Goal: Transaction & Acquisition: Purchase product/service

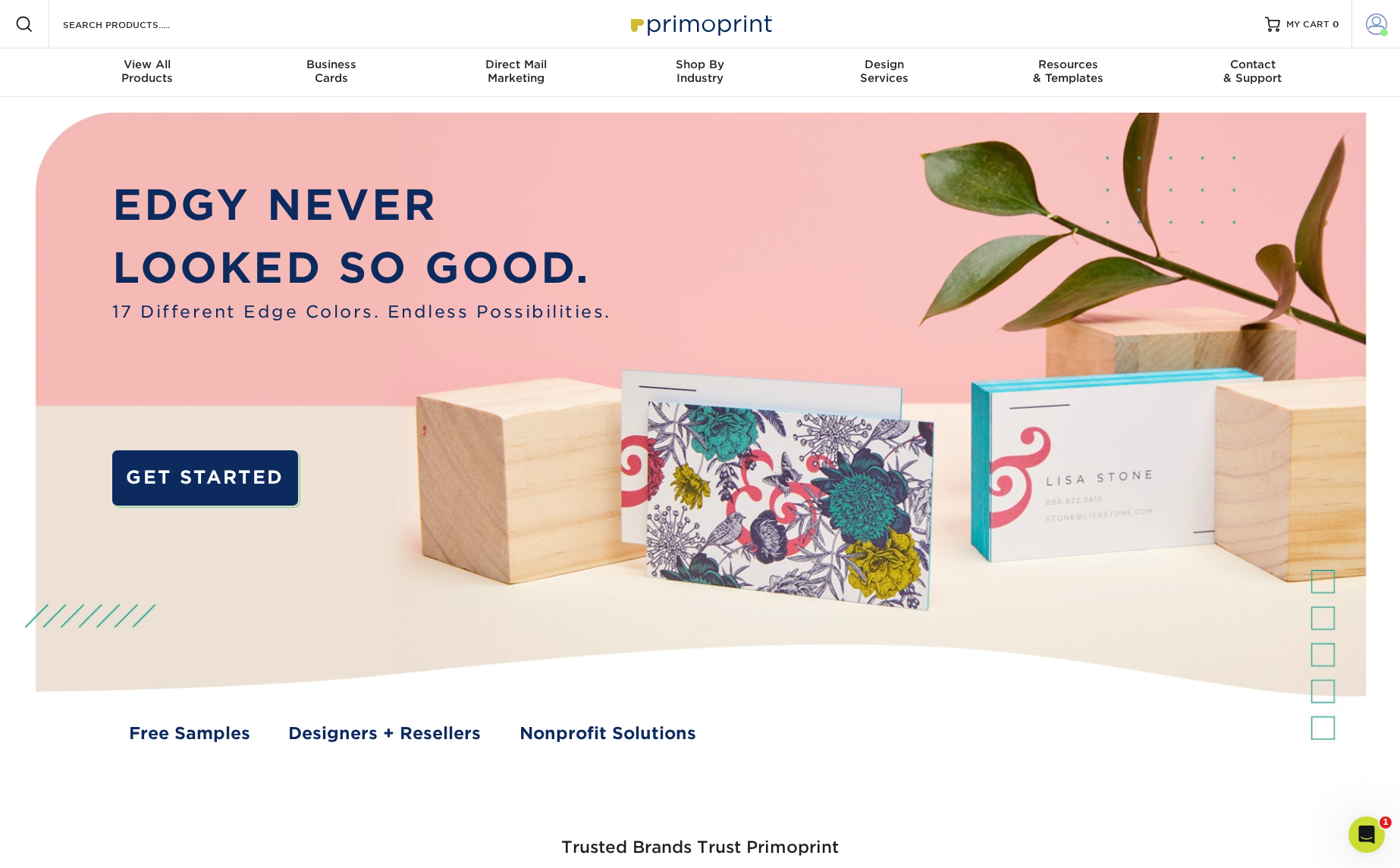
click at [1378, 25] on span at bounding box center [1376, 24] width 21 height 21
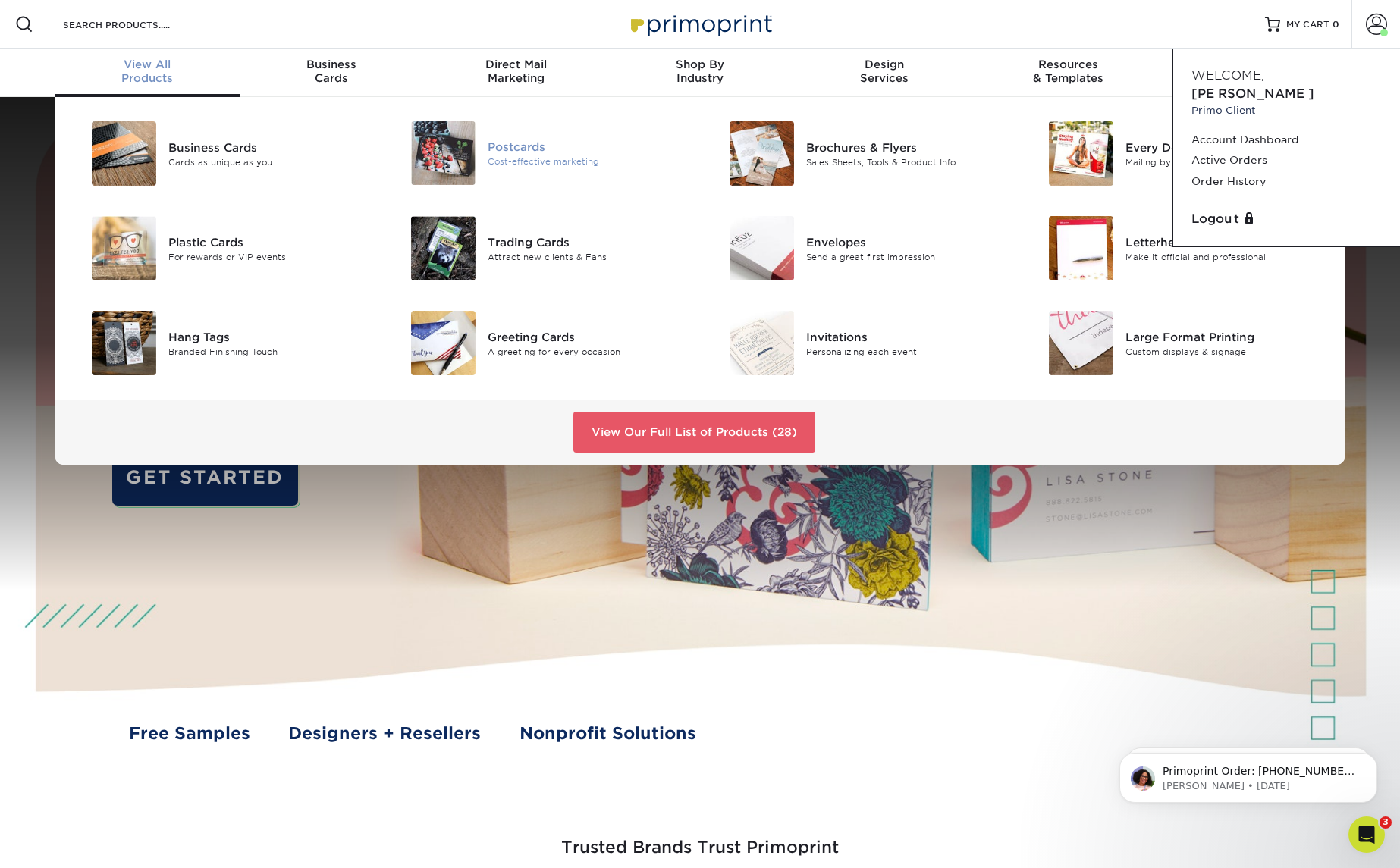
click at [470, 145] on img at bounding box center [442, 153] width 64 height 63
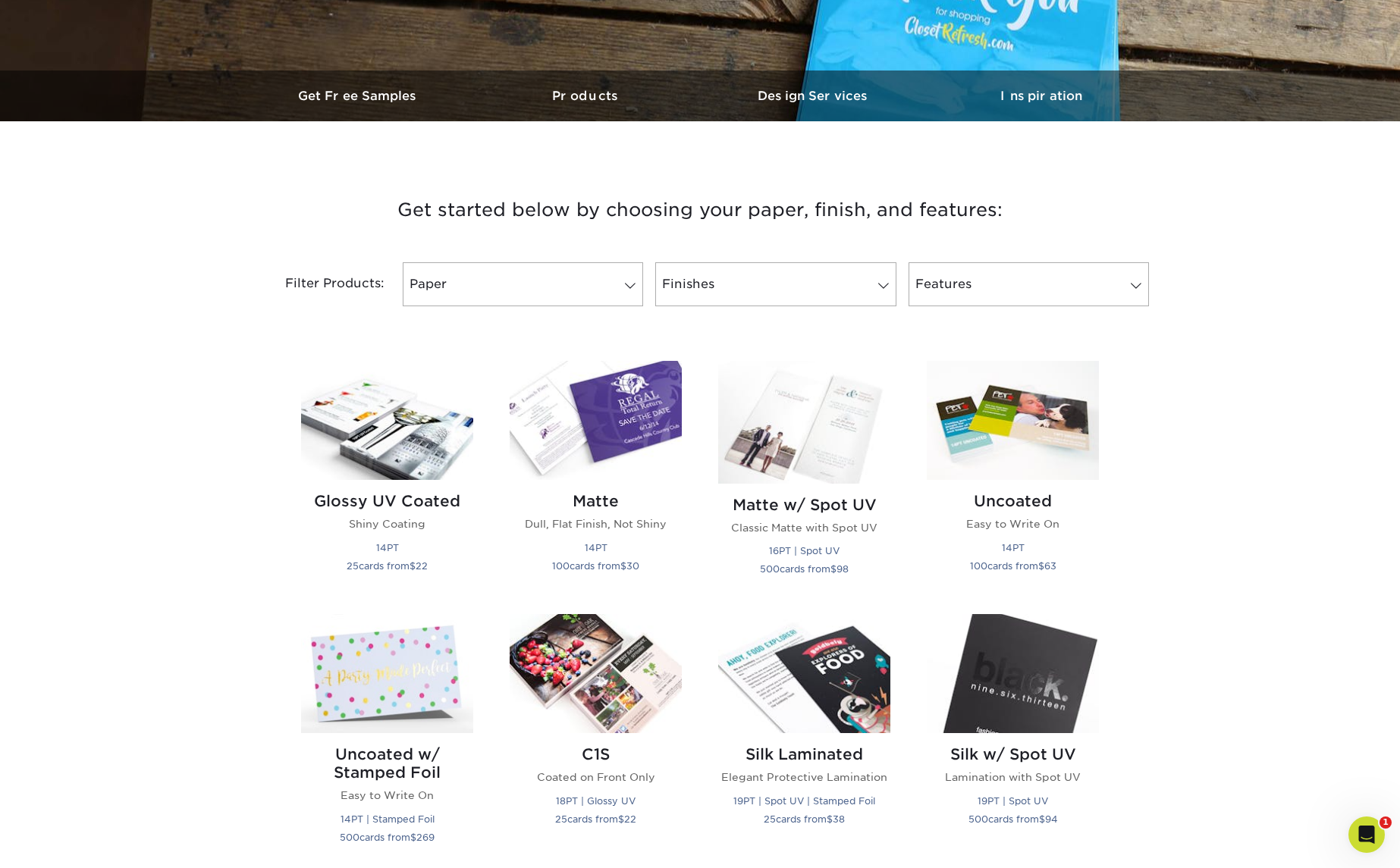
scroll to position [420, 0]
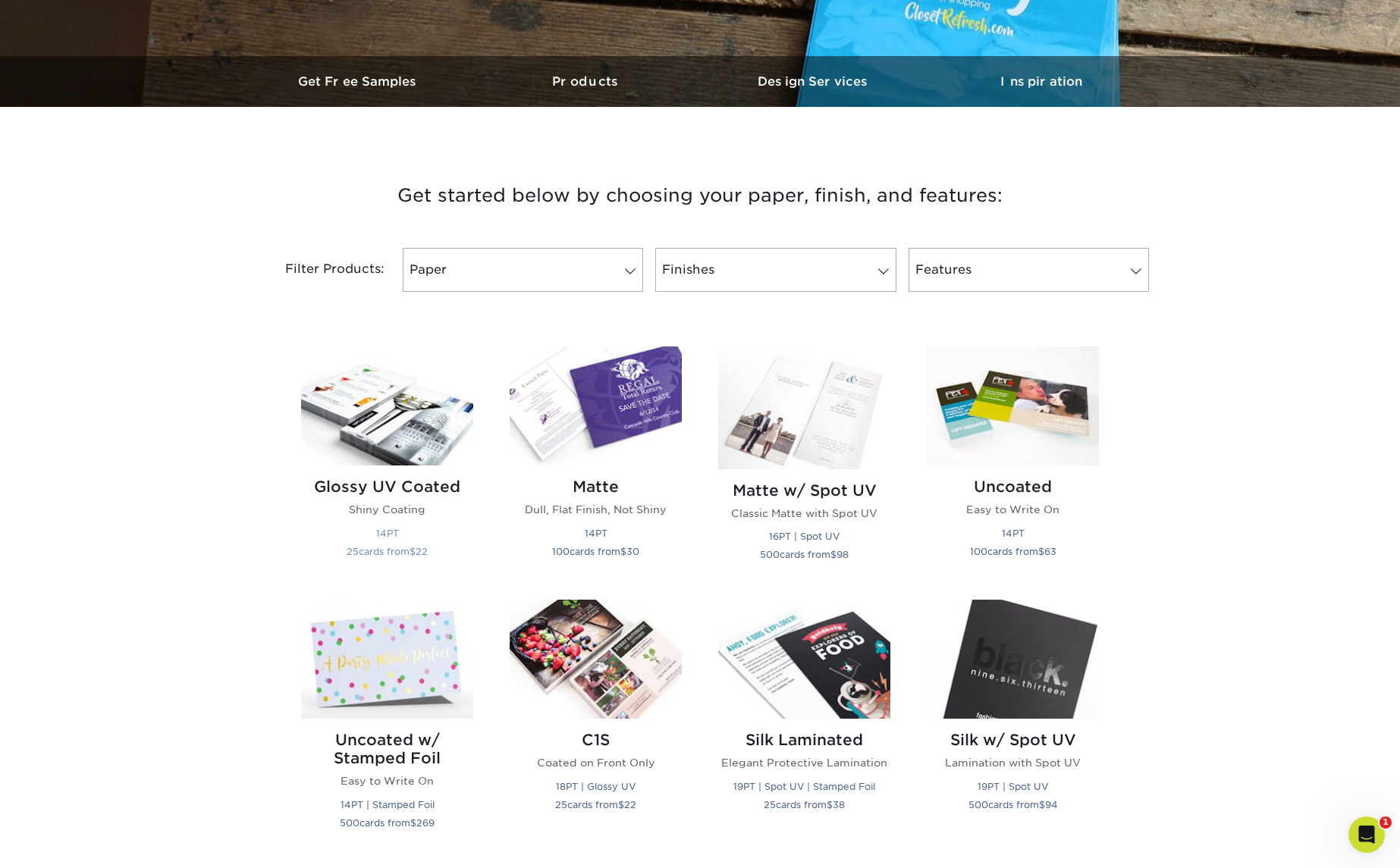
click at [414, 414] on img at bounding box center [387, 406] width 172 height 119
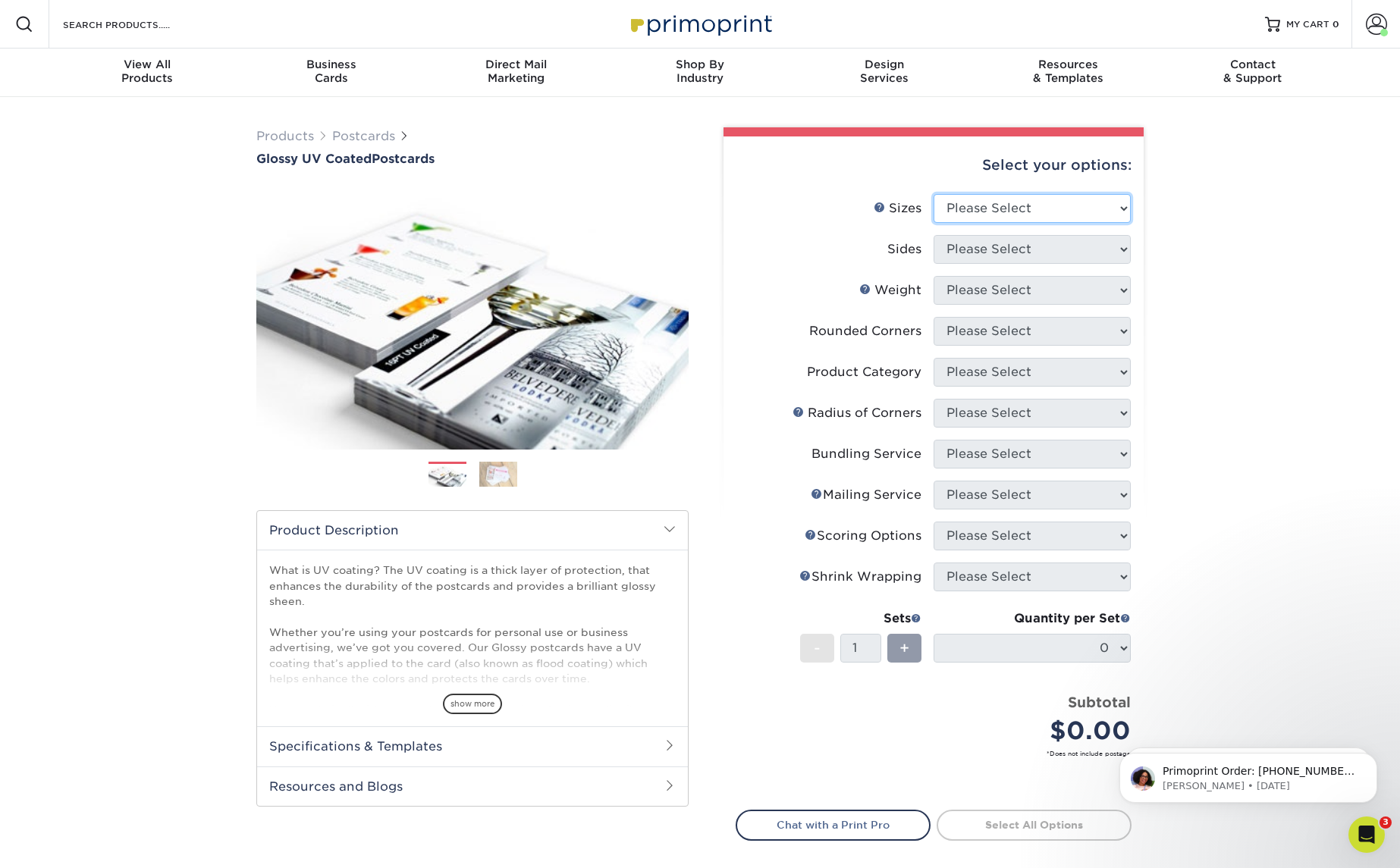
select select "5.00x7.00"
select select "13abbda7-1d64-4f25-8bb2-c179b224825d"
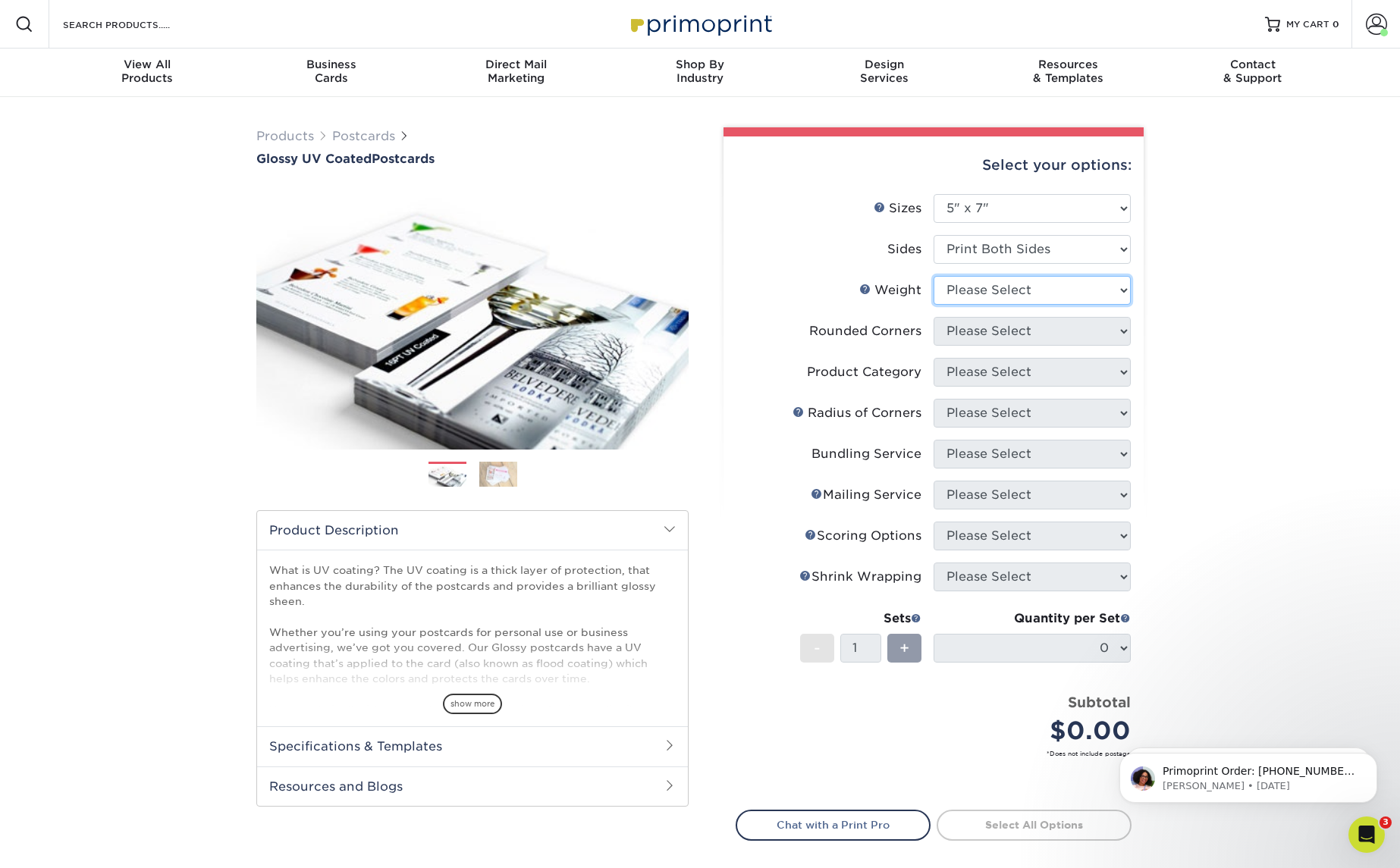
select select "16PT"
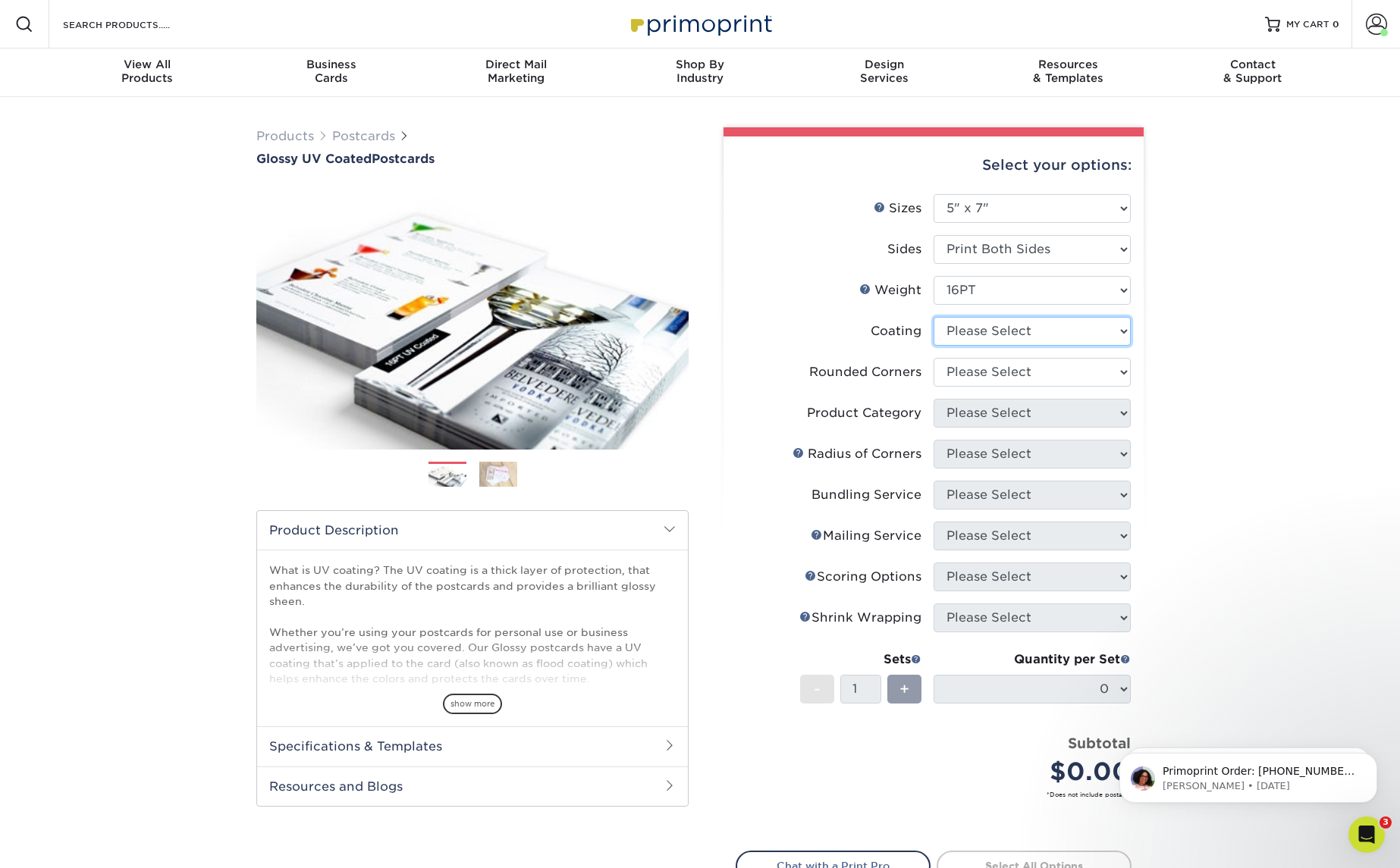
select select "ae367451-b2b8-45df-a344-0f05b6a12993"
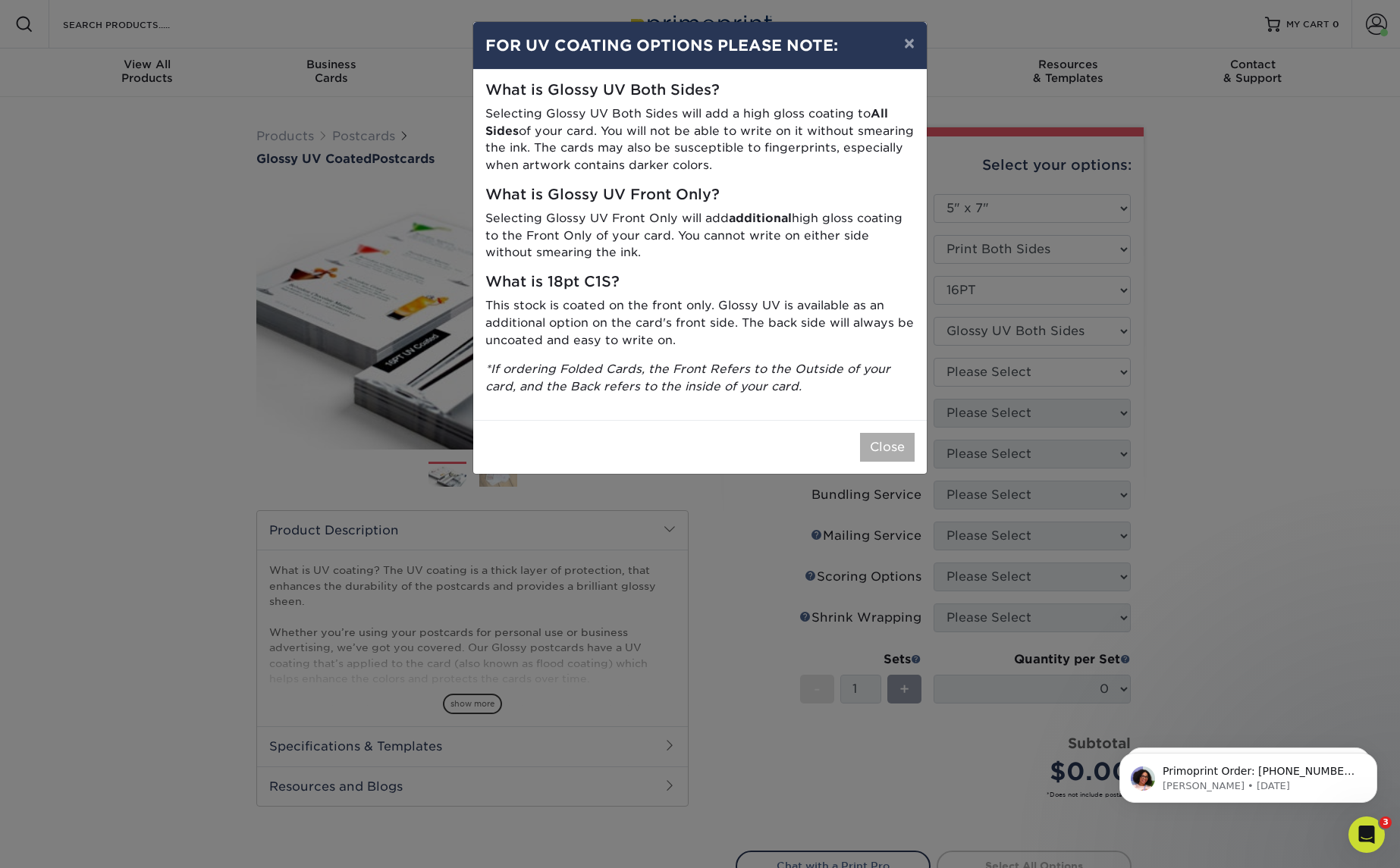
click at [884, 442] on button "Close" at bounding box center [887, 447] width 55 height 29
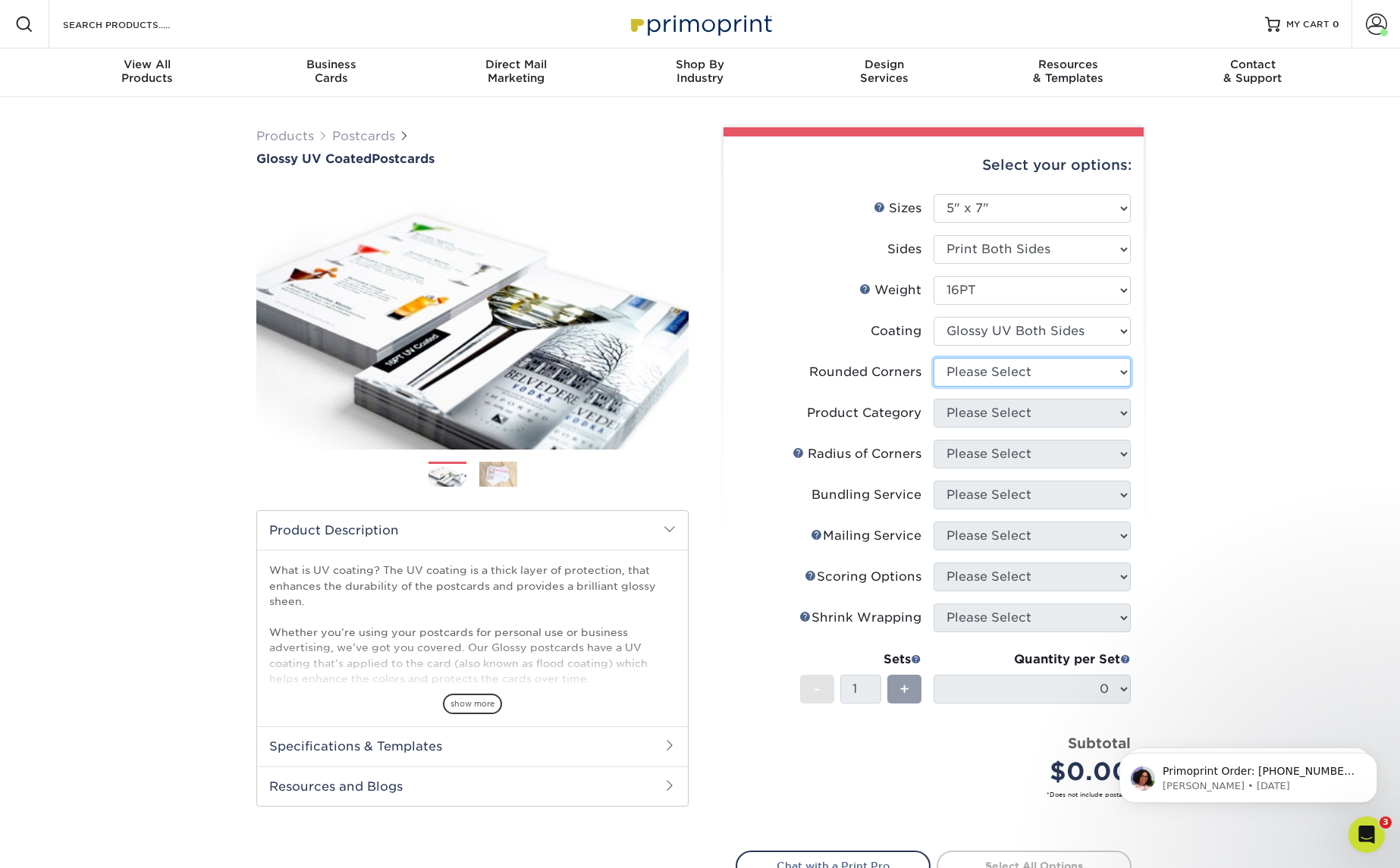
select select "0"
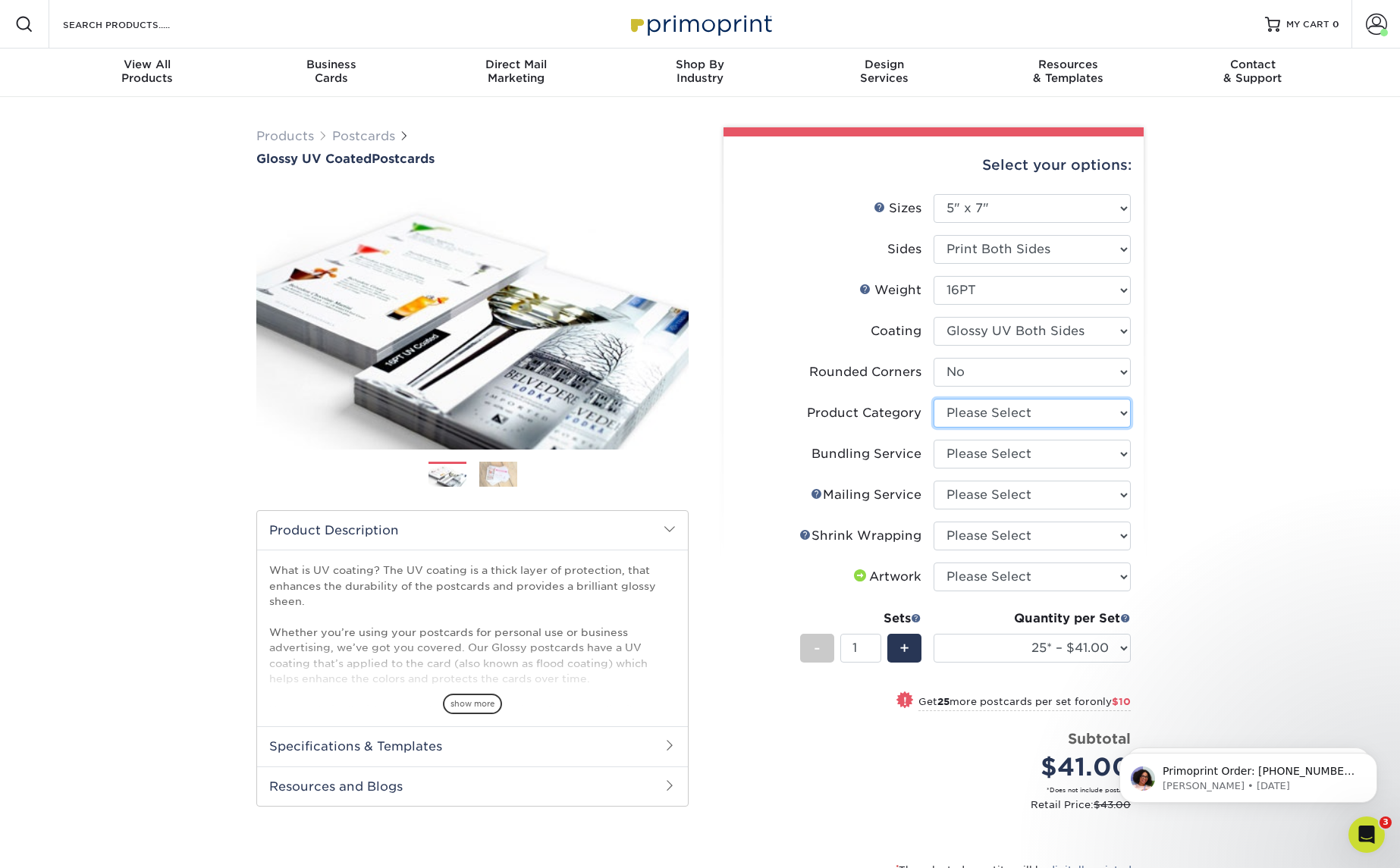
select select "9b7272e0-d6c8-4c3c-8e97-d3a1bcdab858"
select select "58689abb-25c0-461c-a4c3-a80b627d6649"
select select "3e5e9bdd-d78a-4c28-a41d-fe1407925ca6"
select select "c8749376-e7da-41d0-b3dc-647faf84d907"
select select "upload"
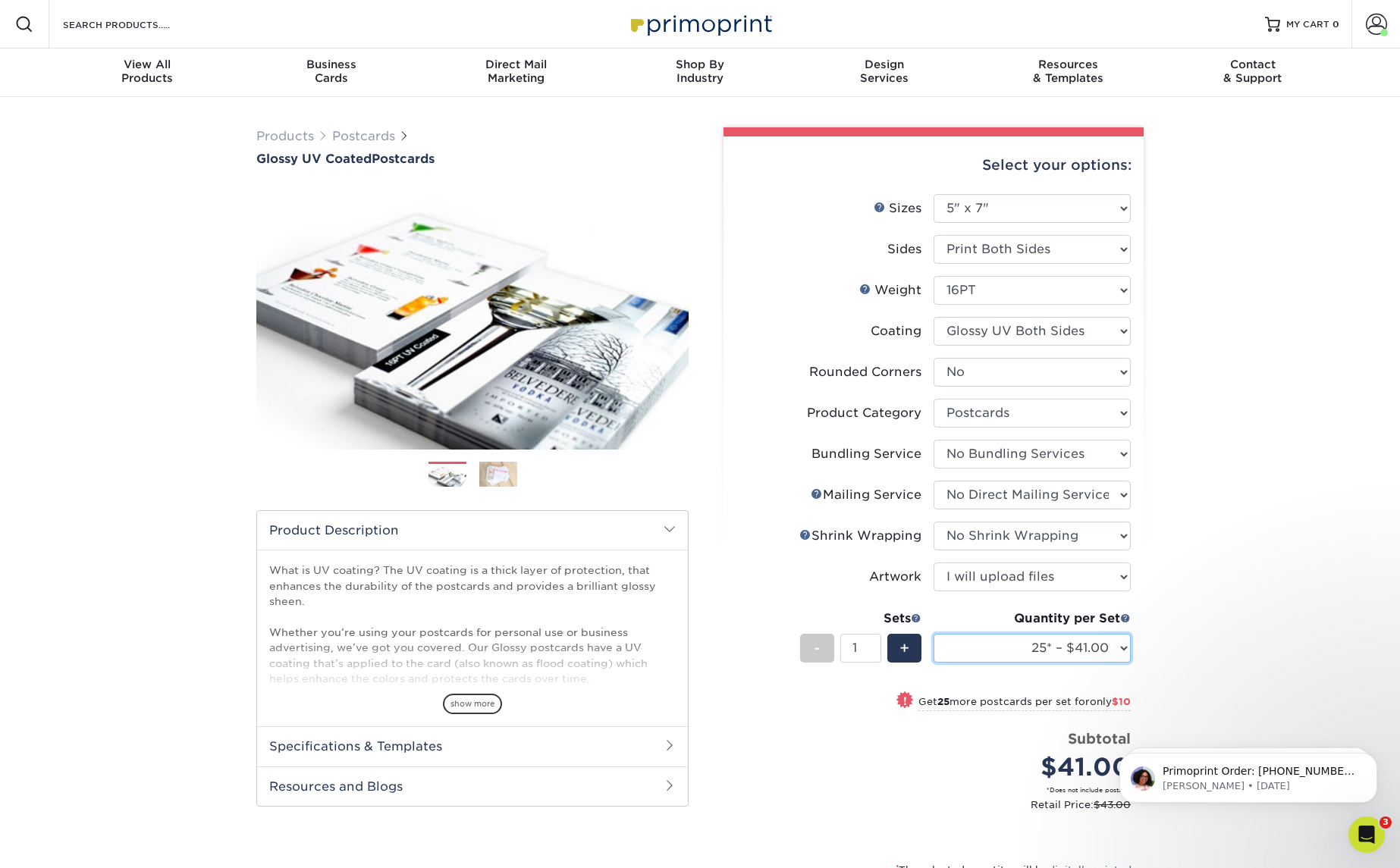
select select "250* – $142.00"
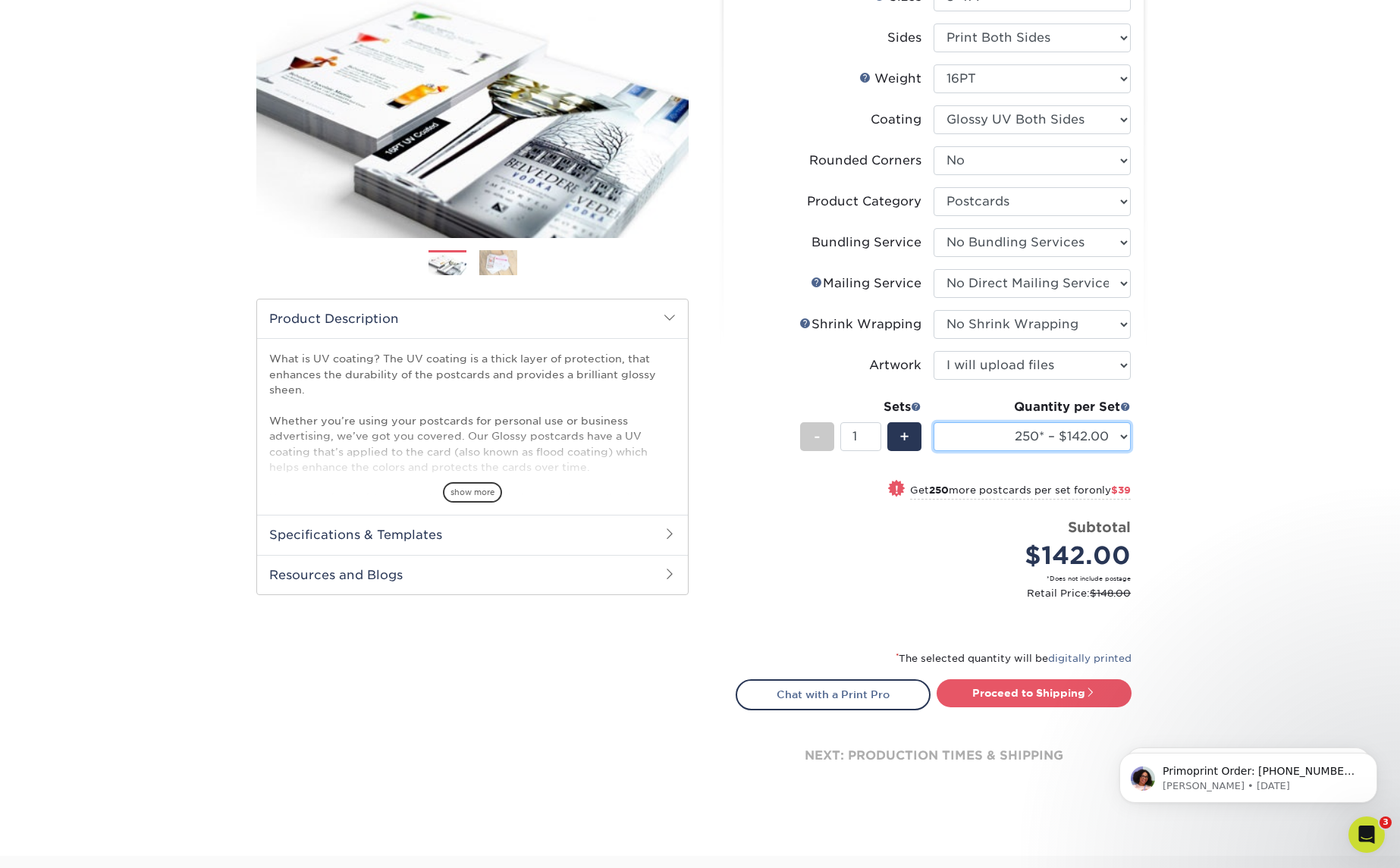
scroll to position [230, 0]
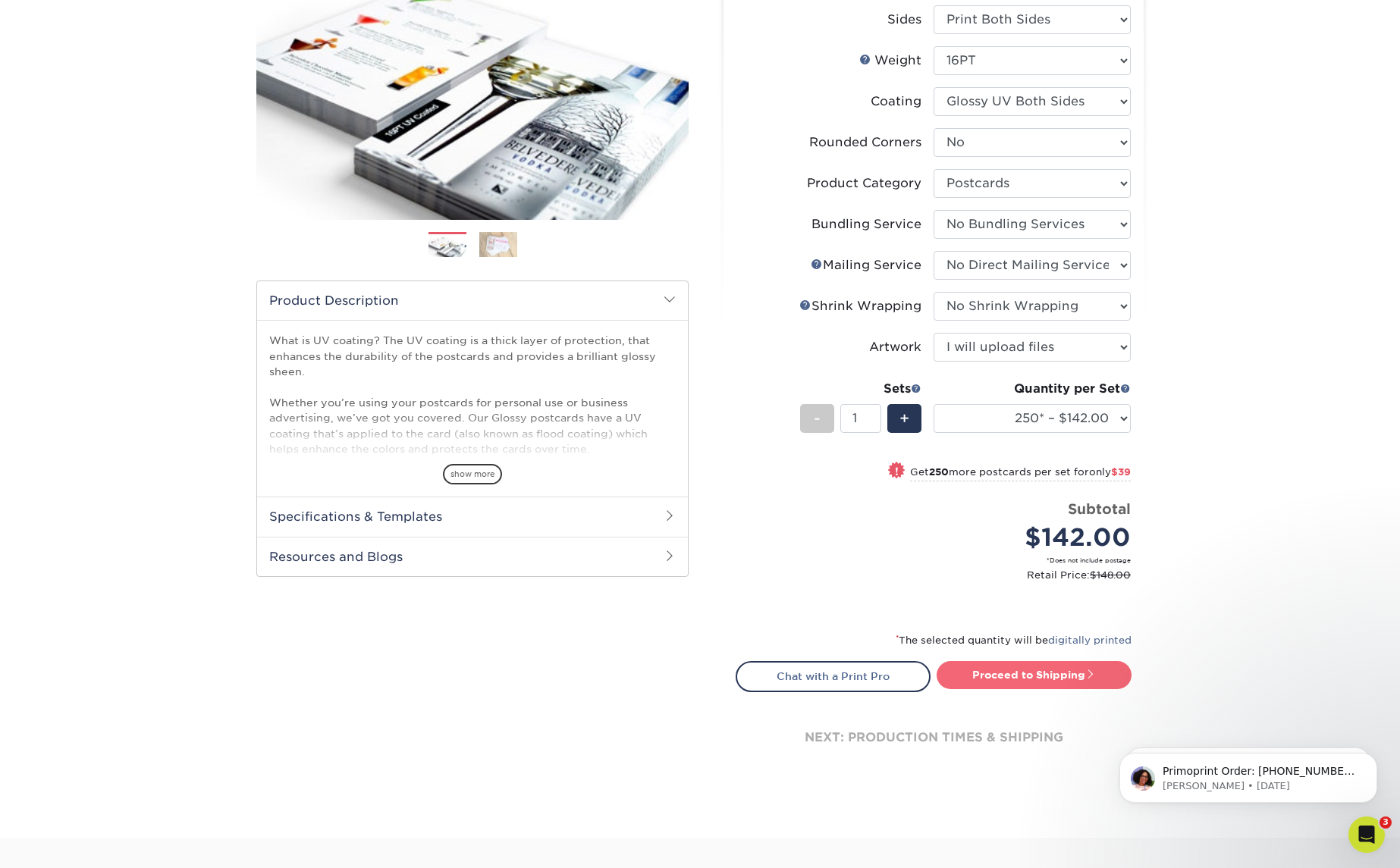
click at [1026, 671] on link "Proceed to Shipping" at bounding box center [1033, 674] width 195 height 27
type input "Set 1"
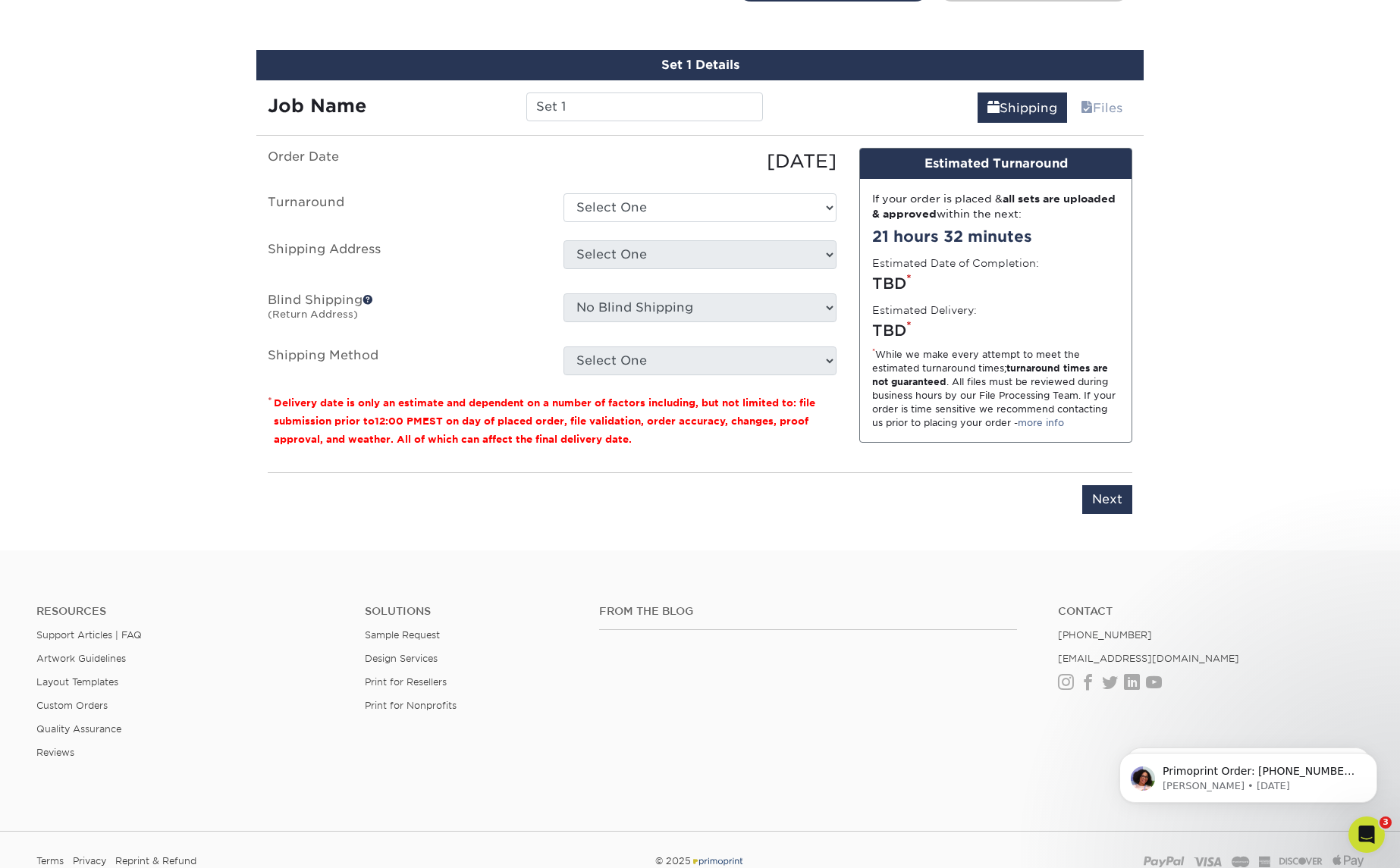
scroll to position [931, 0]
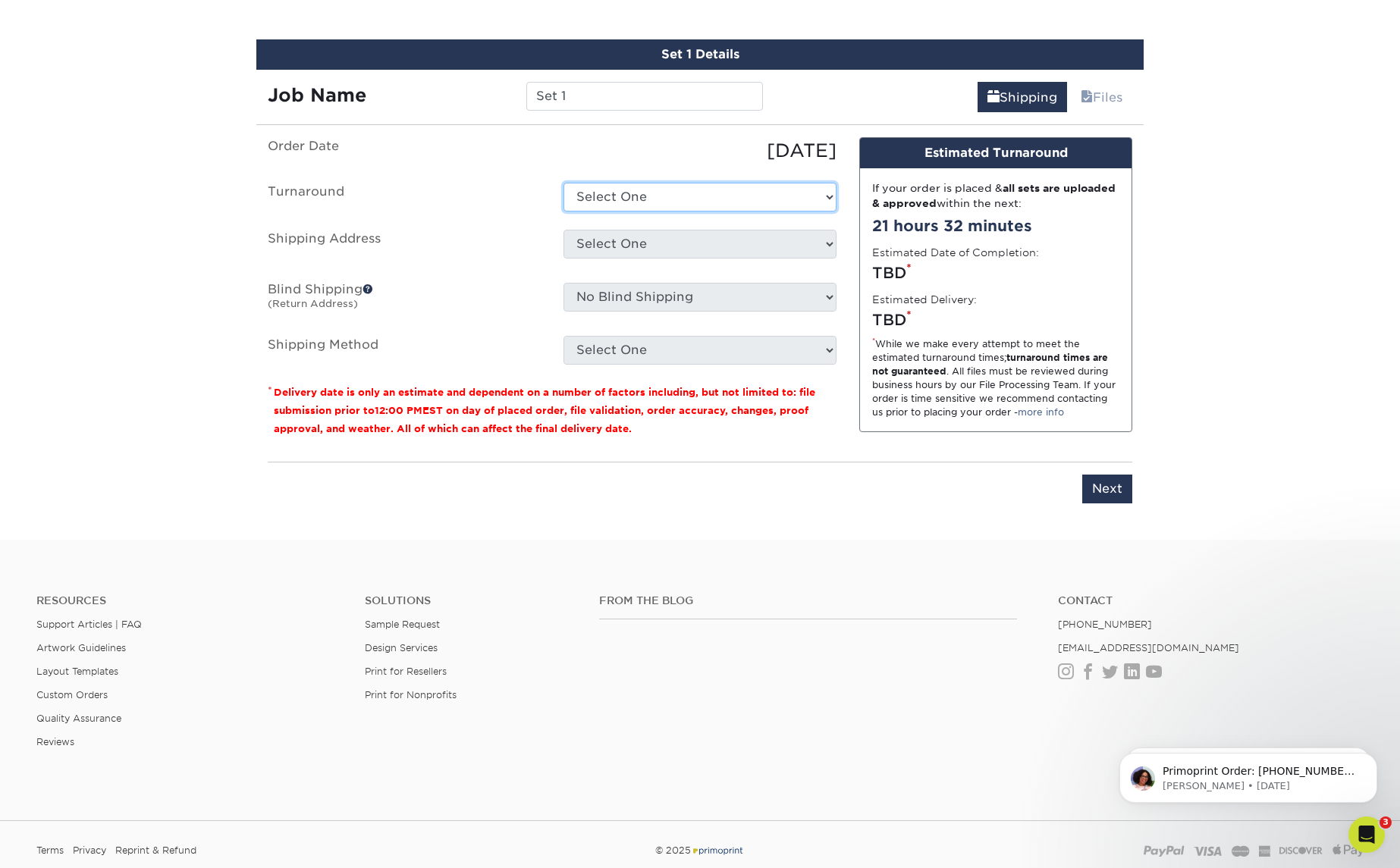
select select "f85fad12-55d7-4058-8bcf-3e2788e59592"
select select "58116"
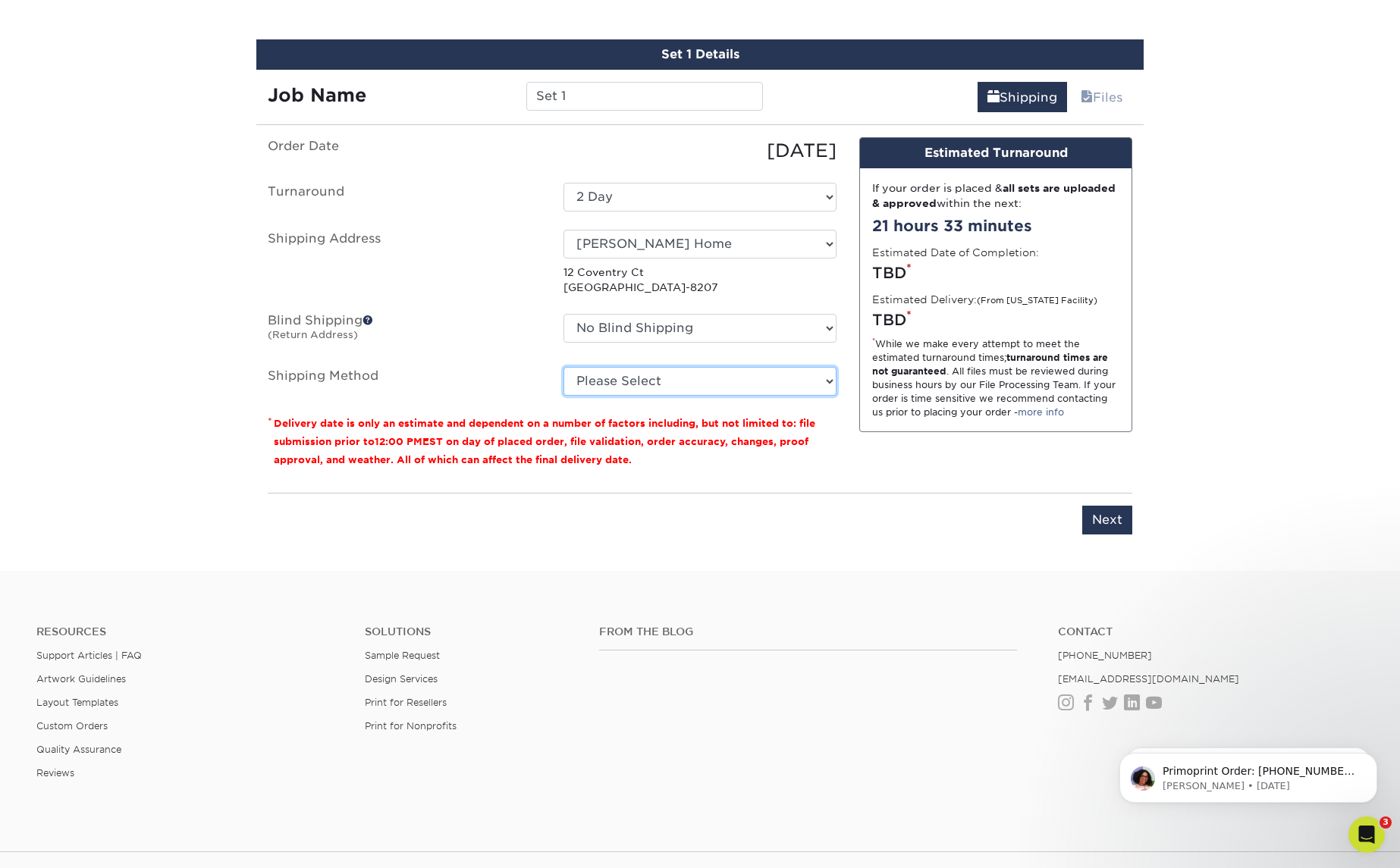
select select "03"
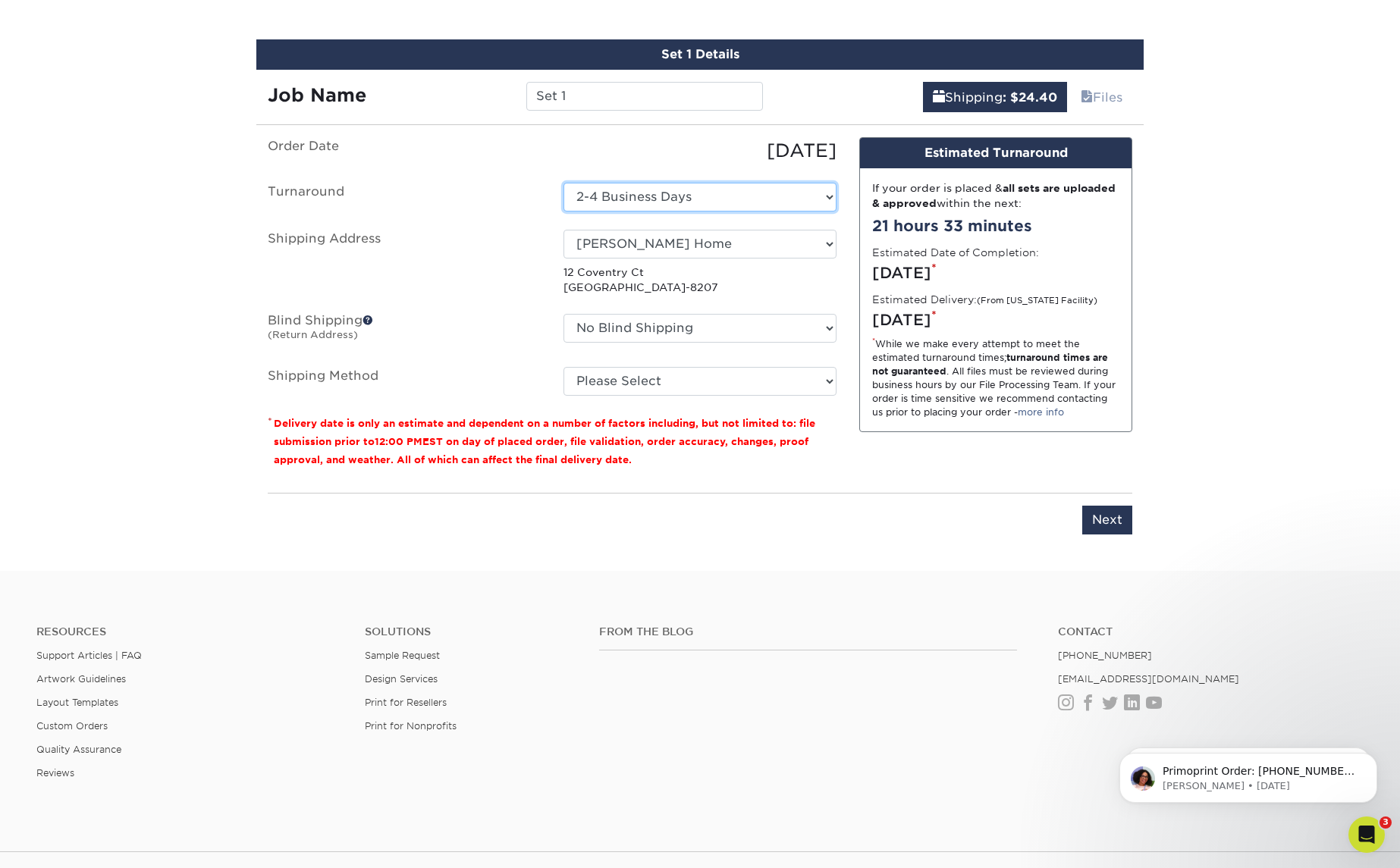
select select "f85fad12-55d7-4058-8bcf-3e2788e59592"
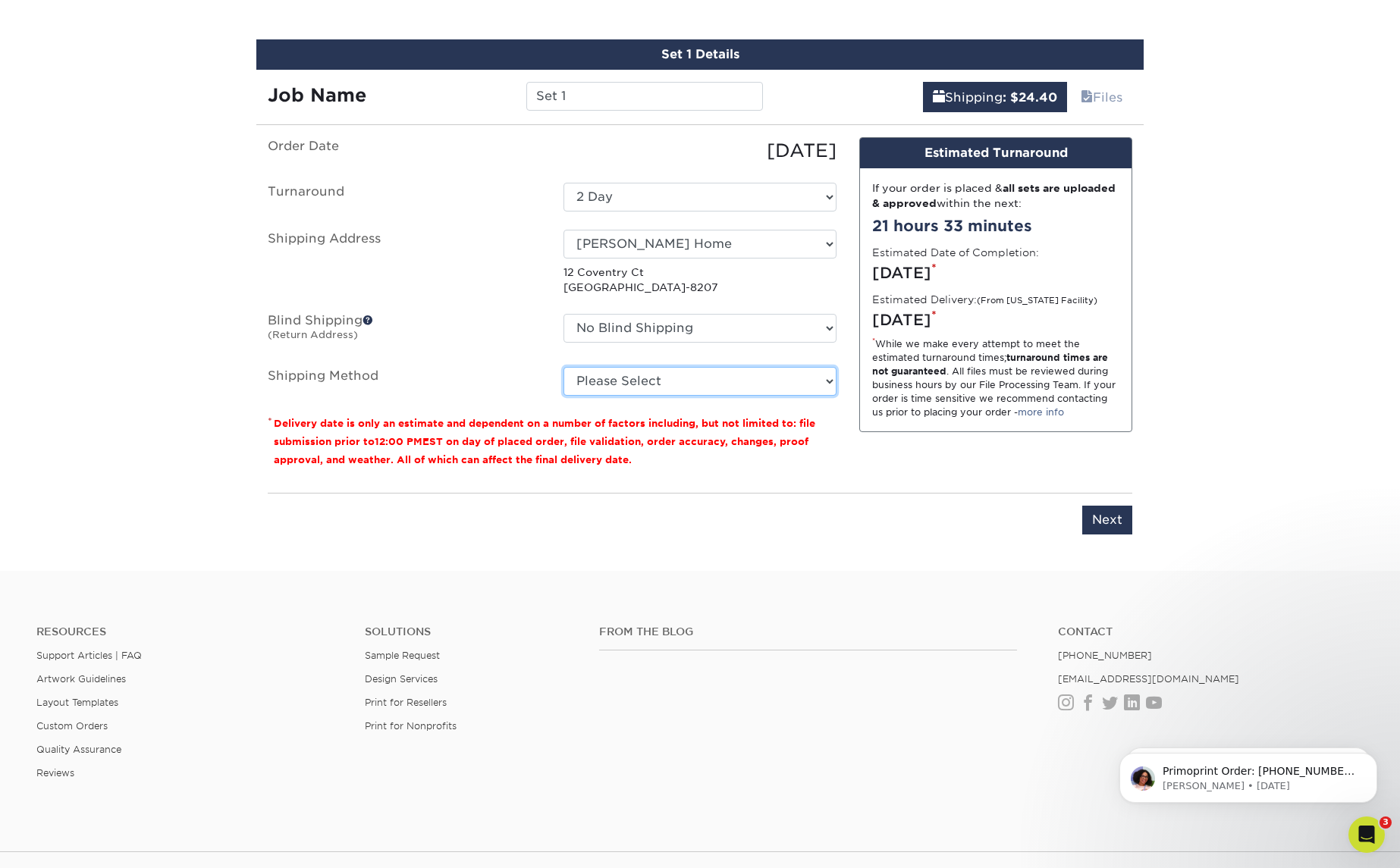
select select "03"
click at [1105, 513] on input "Next" at bounding box center [1108, 520] width 50 height 29
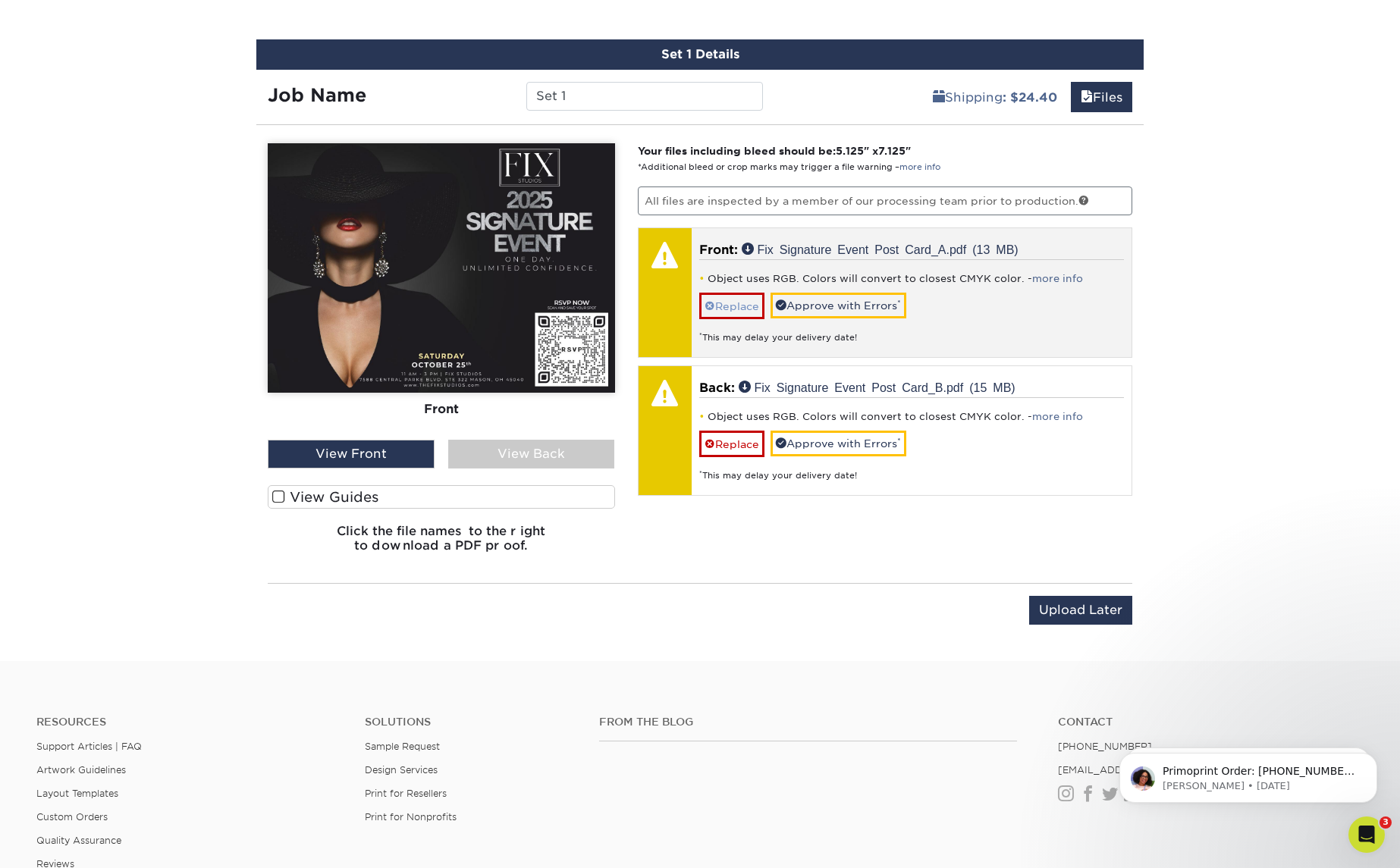
click at [742, 303] on link "Replace" at bounding box center [732, 305] width 65 height 26
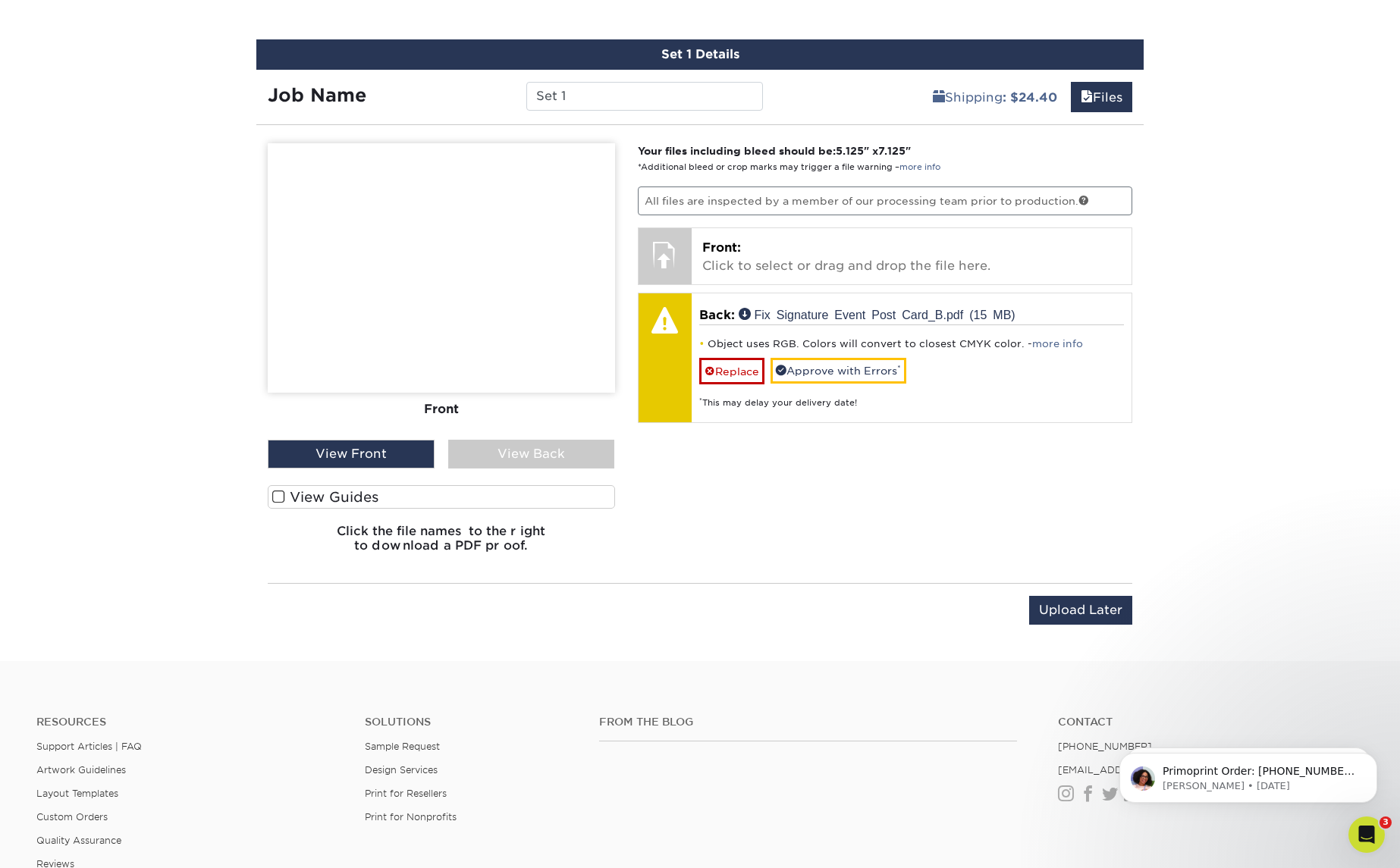
click at [738, 368] on link "Replace" at bounding box center [732, 371] width 65 height 26
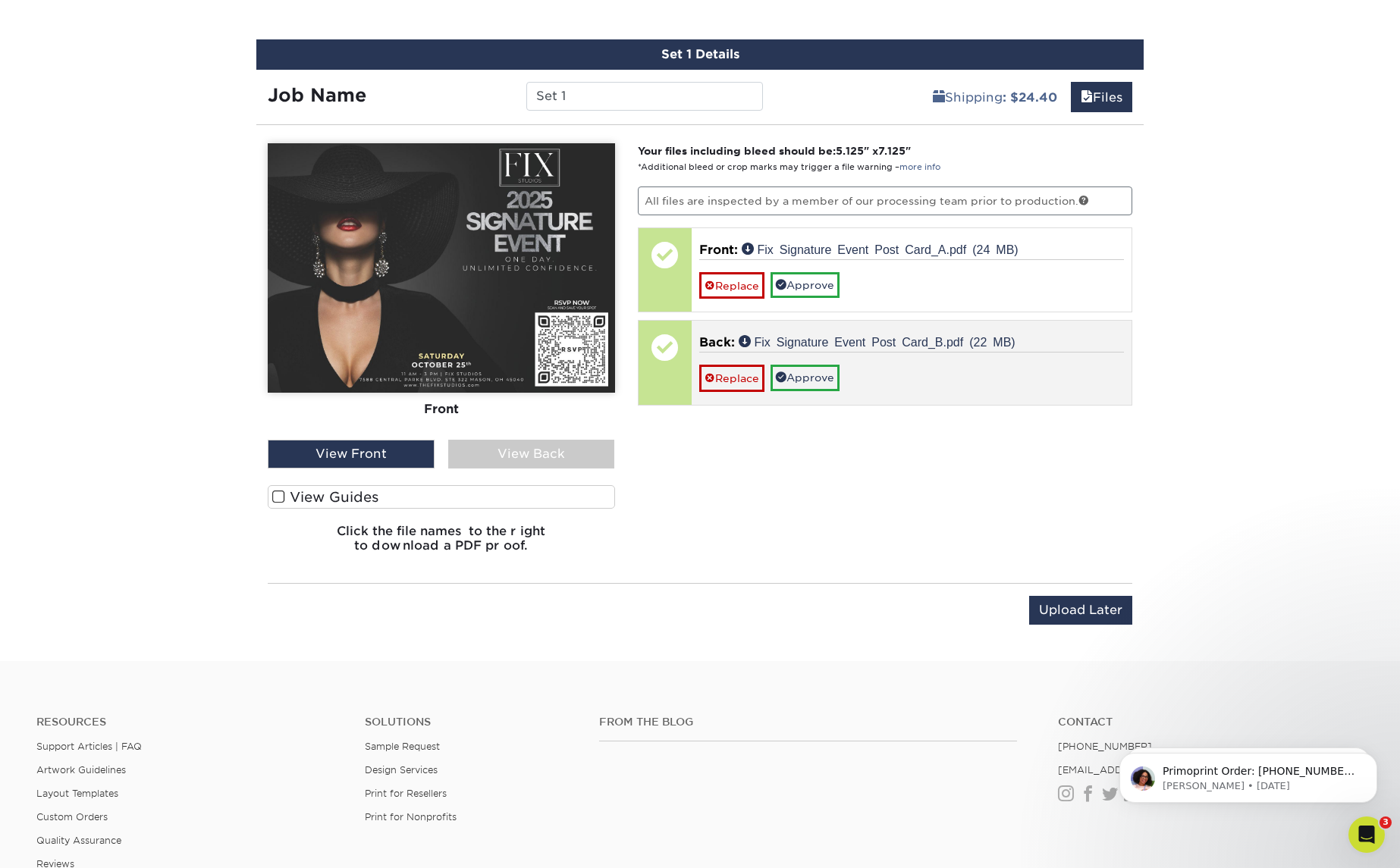
click at [863, 347] on p "Back: Fix Signature Event Post Card_B.pdf (22 MB)" at bounding box center [912, 343] width 426 height 19
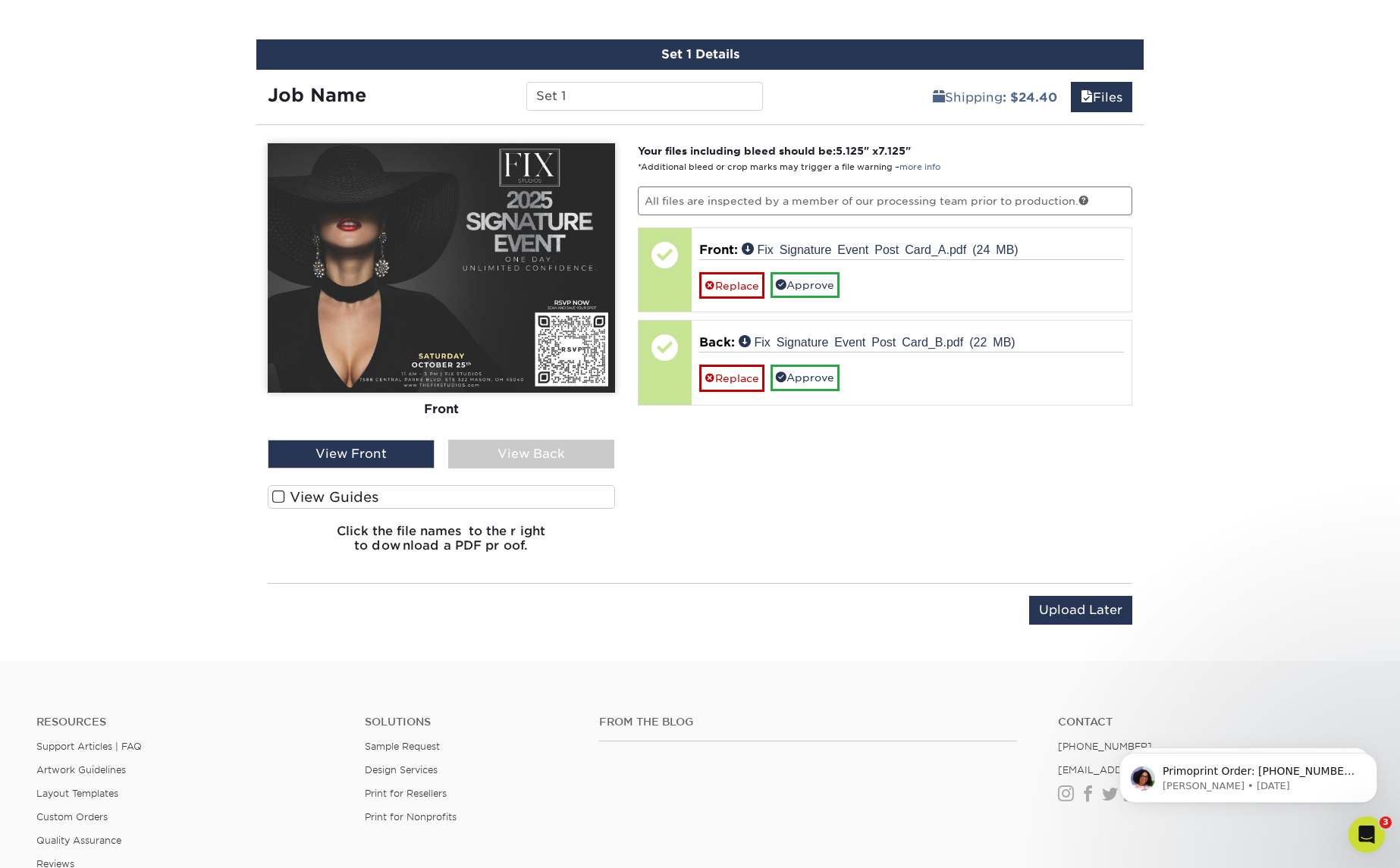
click at [527, 465] on div "View Back" at bounding box center [531, 454] width 167 height 29
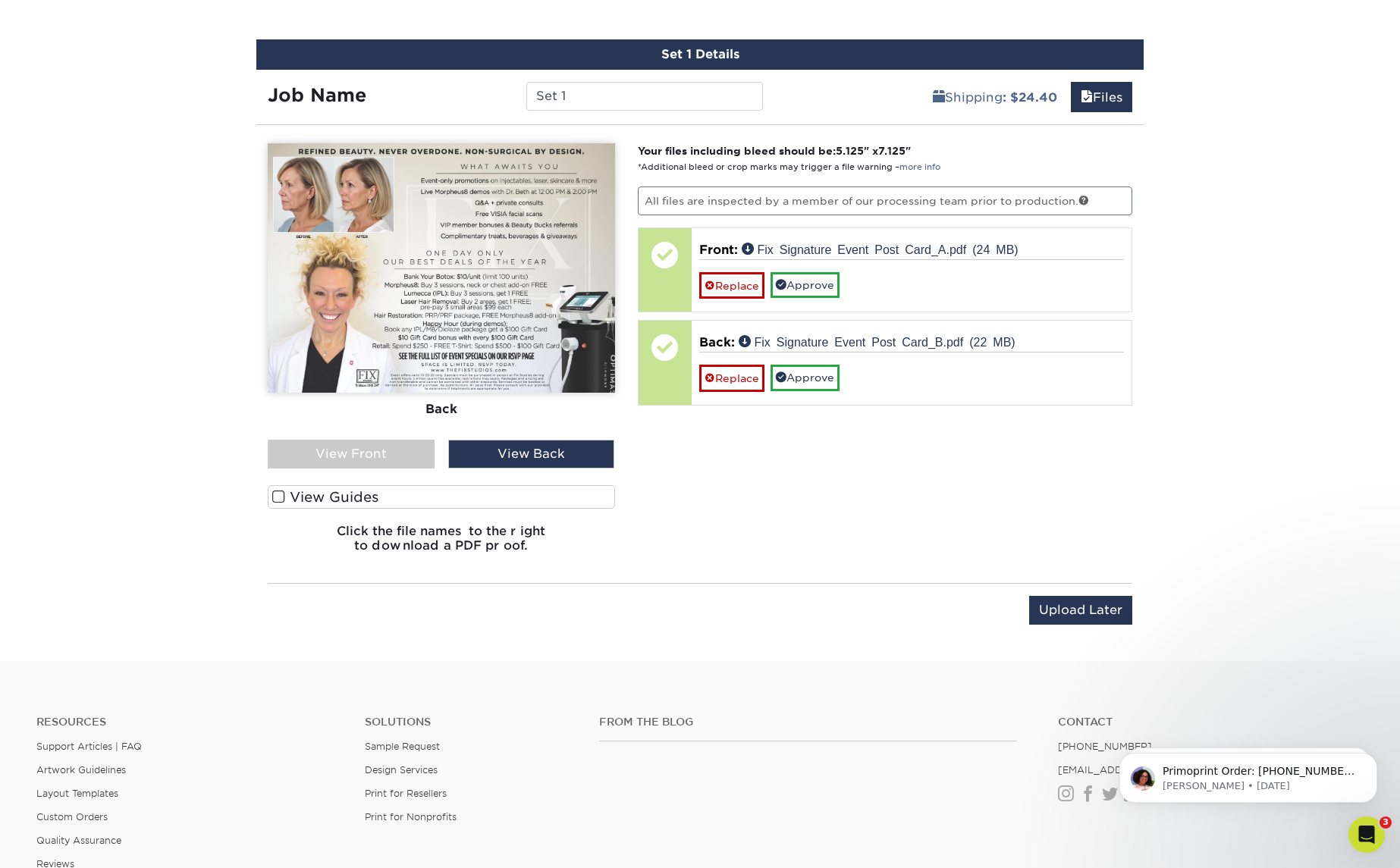
click at [280, 493] on span at bounding box center [279, 496] width 13 height 14
click at [0, 0] on input "View Guides" at bounding box center [0, 0] width 0 height 0
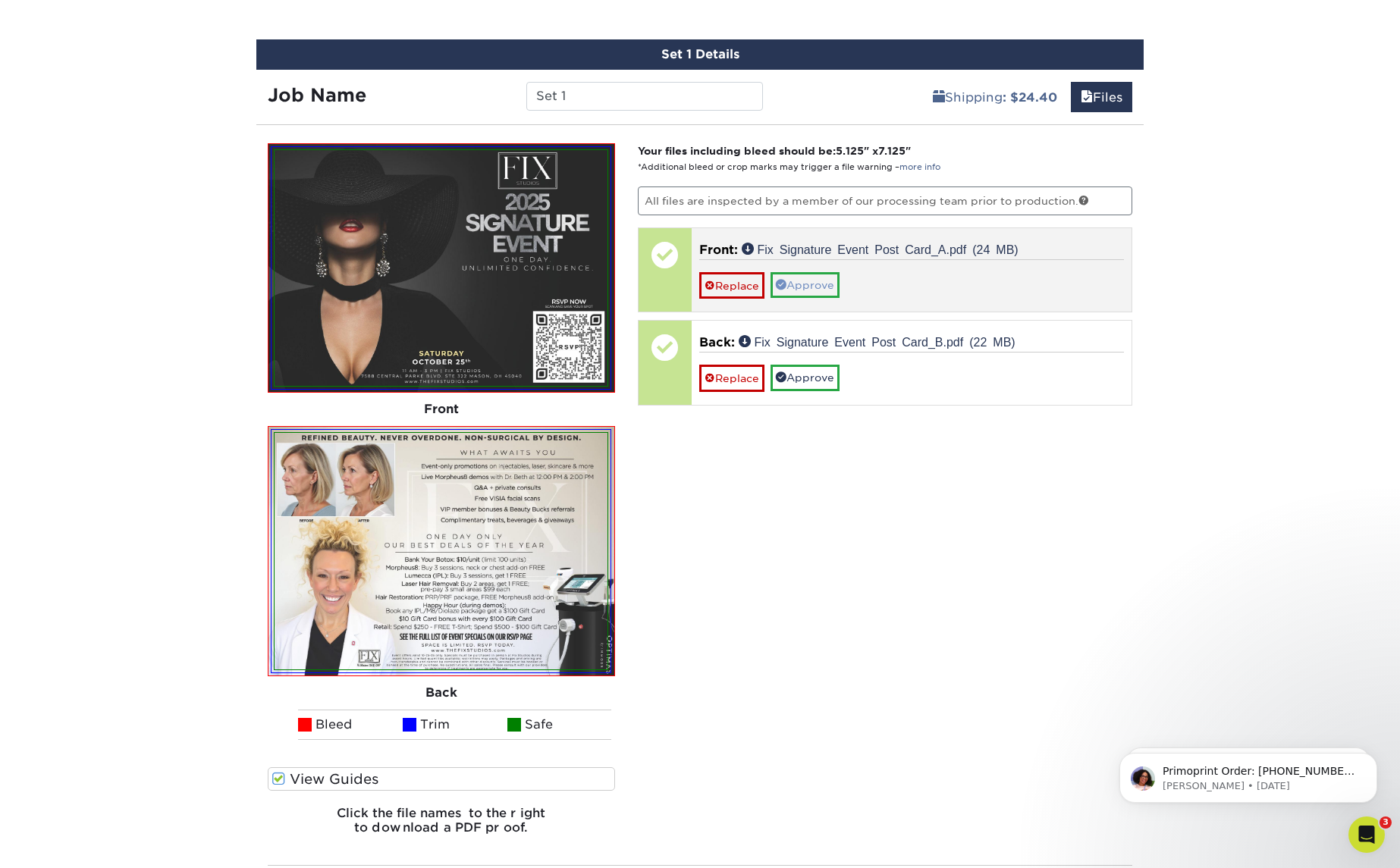
click at [810, 289] on link "Approve" at bounding box center [805, 285] width 69 height 26
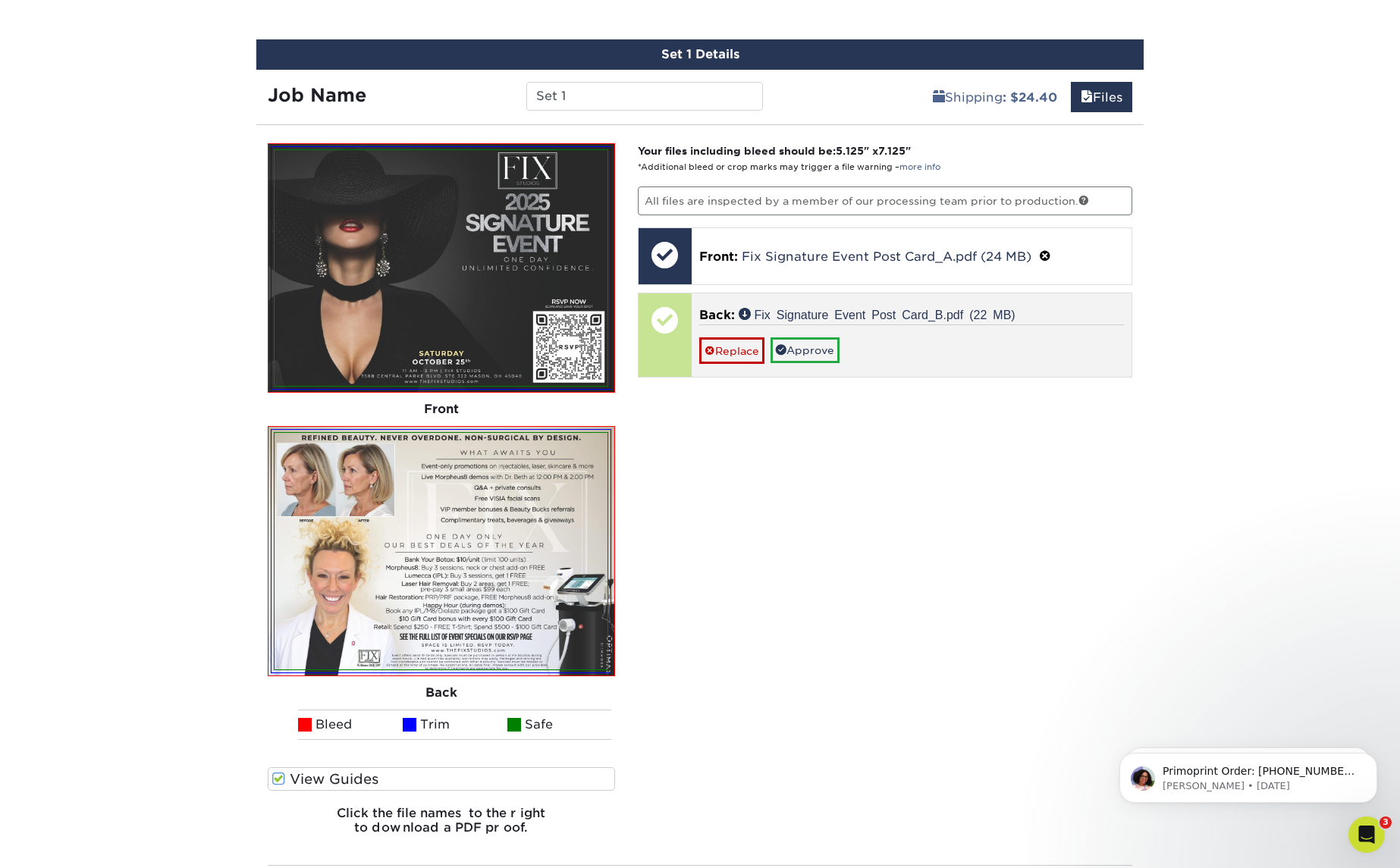
click at [816, 345] on link "Approve" at bounding box center [805, 350] width 69 height 26
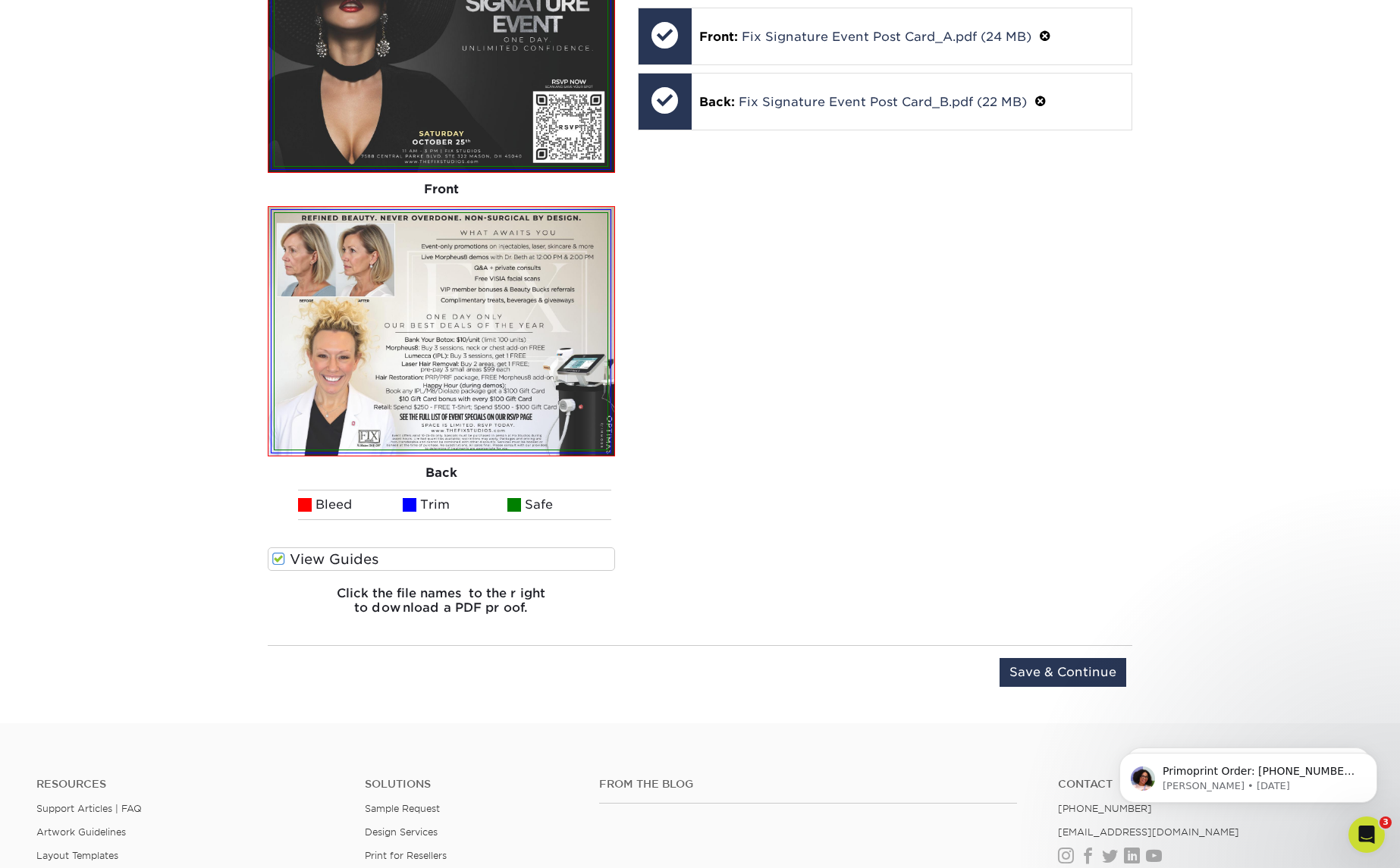
click at [1025, 667] on input "Save & Continue" at bounding box center [1063, 672] width 127 height 29
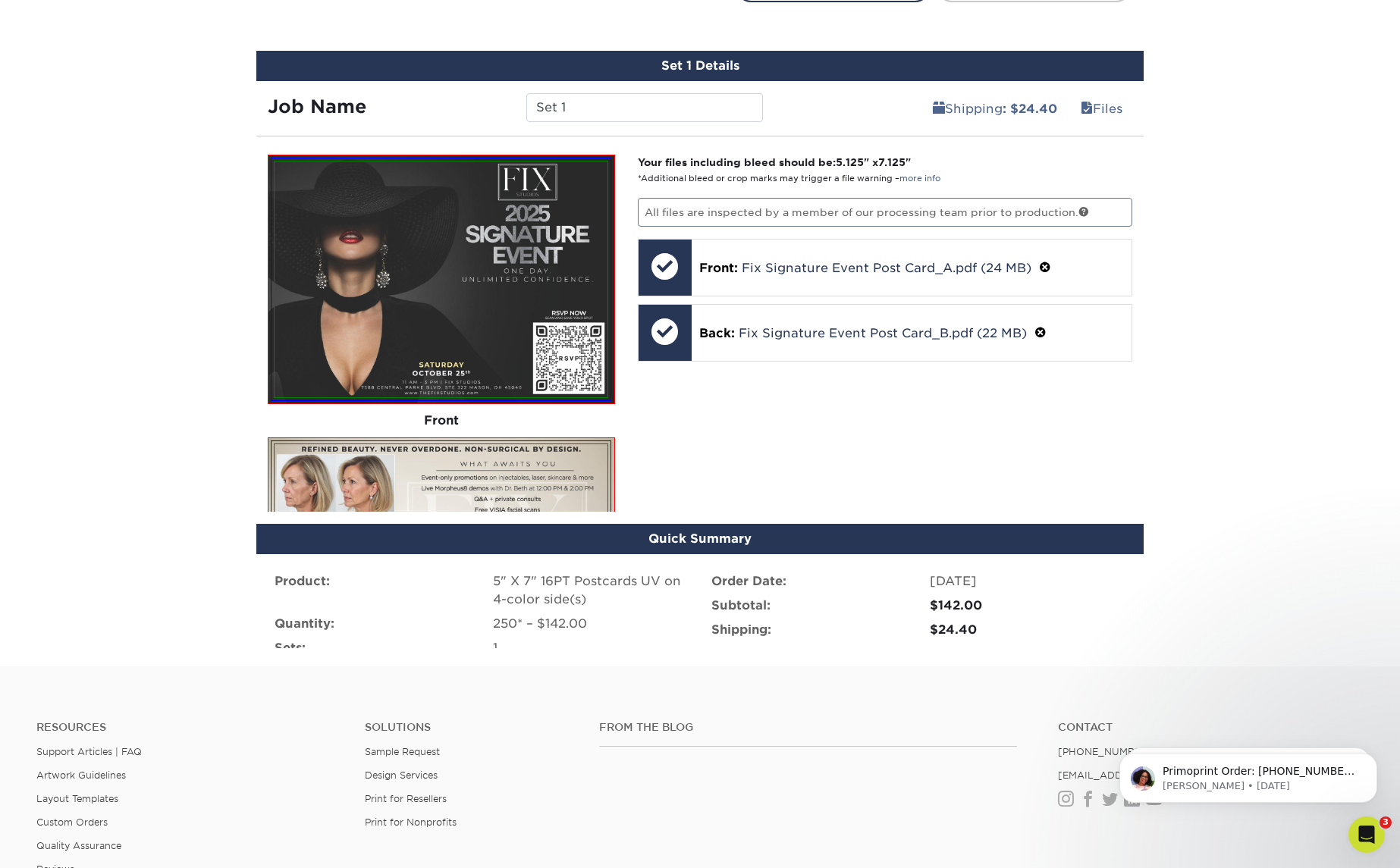
scroll to position [907, 0]
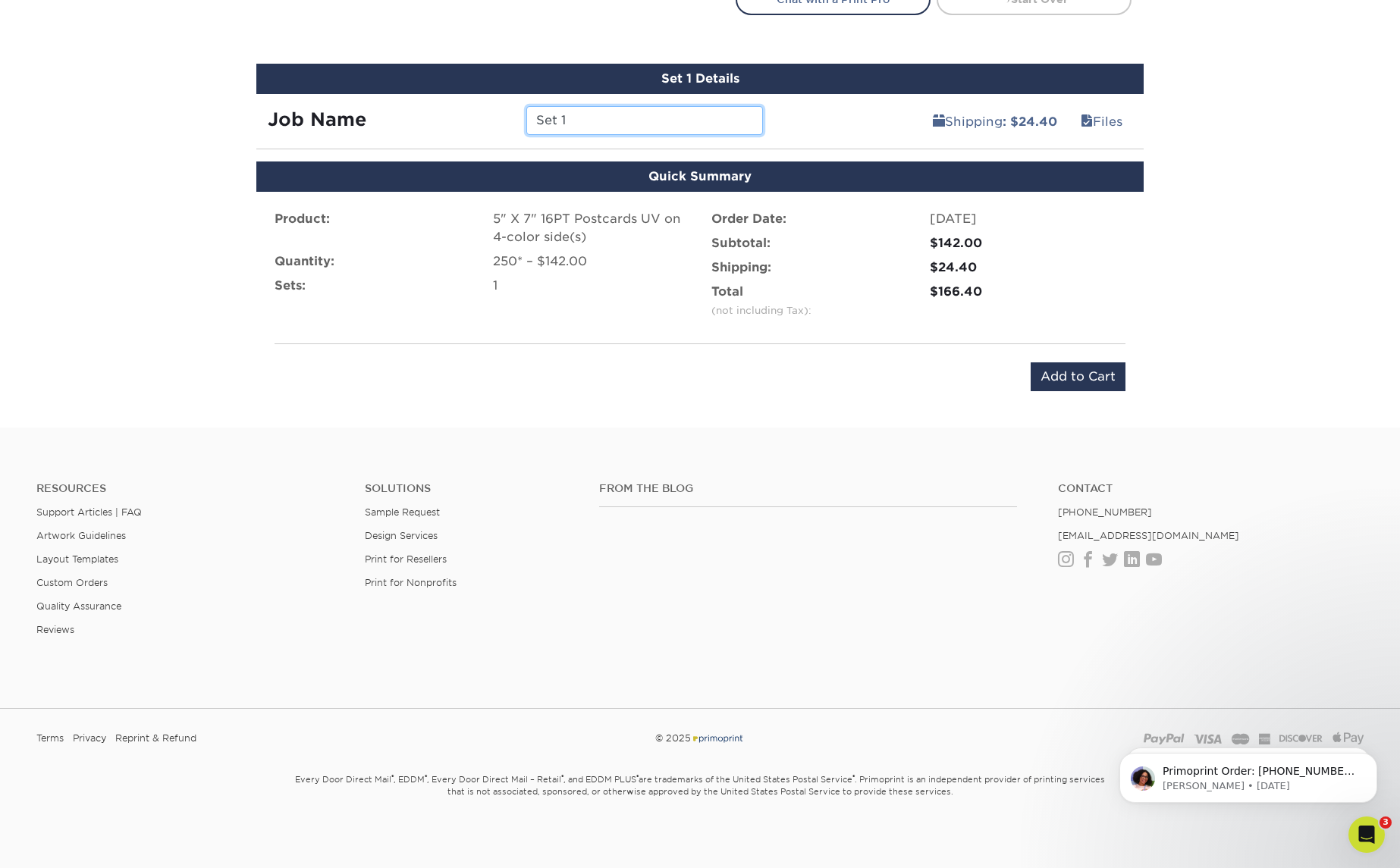
click at [586, 124] on input "Set 1" at bounding box center [644, 120] width 236 height 29
type input "Fix Signature Event 25 Post Cards"
click at [1097, 380] on input "Add to Cart" at bounding box center [1078, 376] width 95 height 29
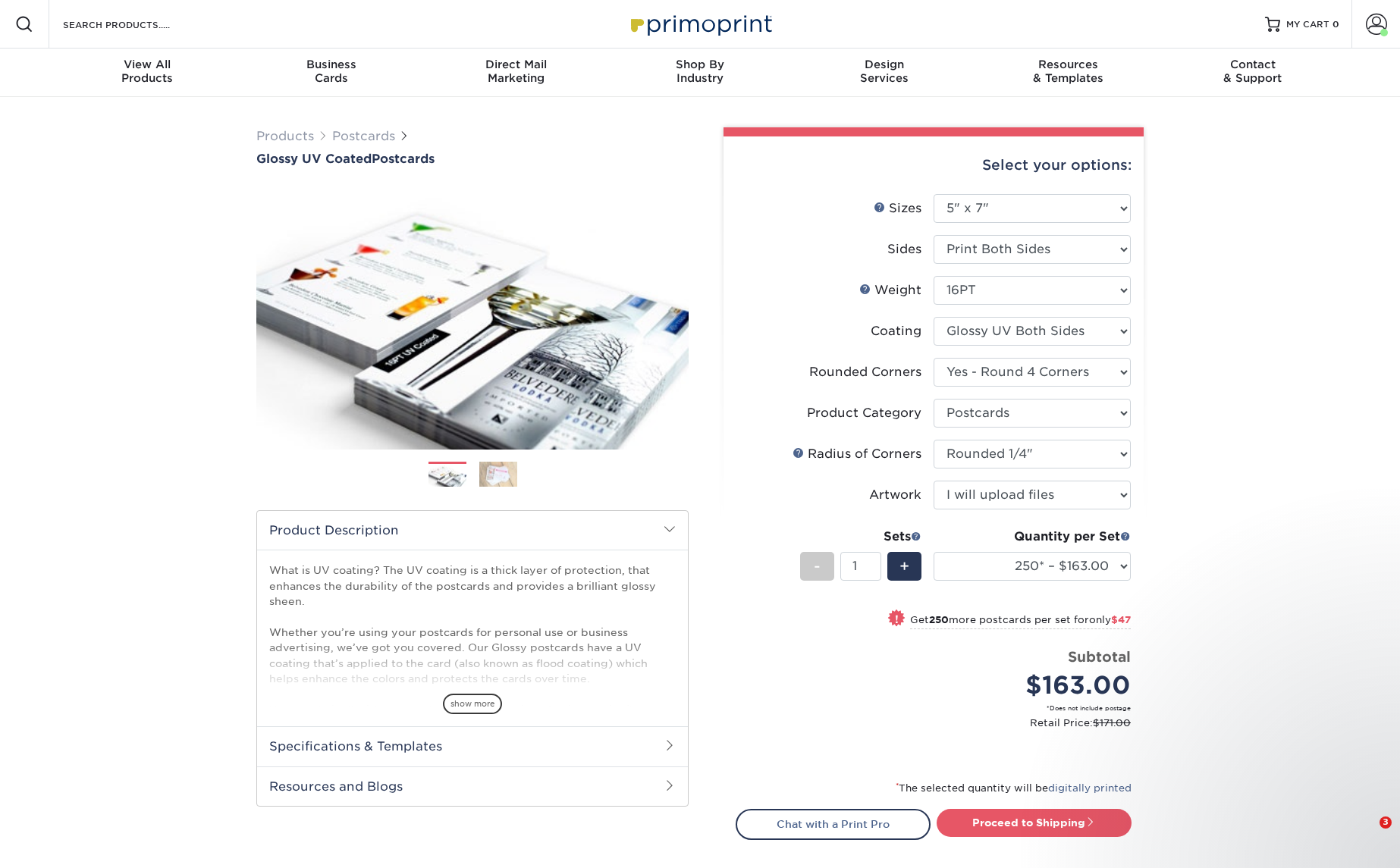
select select "5.00x7.00"
select select "7672df9e-0e0a-464d-8e1f-920c575e4da3"
select select "9b7272e0-d6c8-4c3c-8e97-d3a1bcdab858"
select select "479fbfe7-6a0c-4895-8c9a-81739b7486c9"
select select "upload"
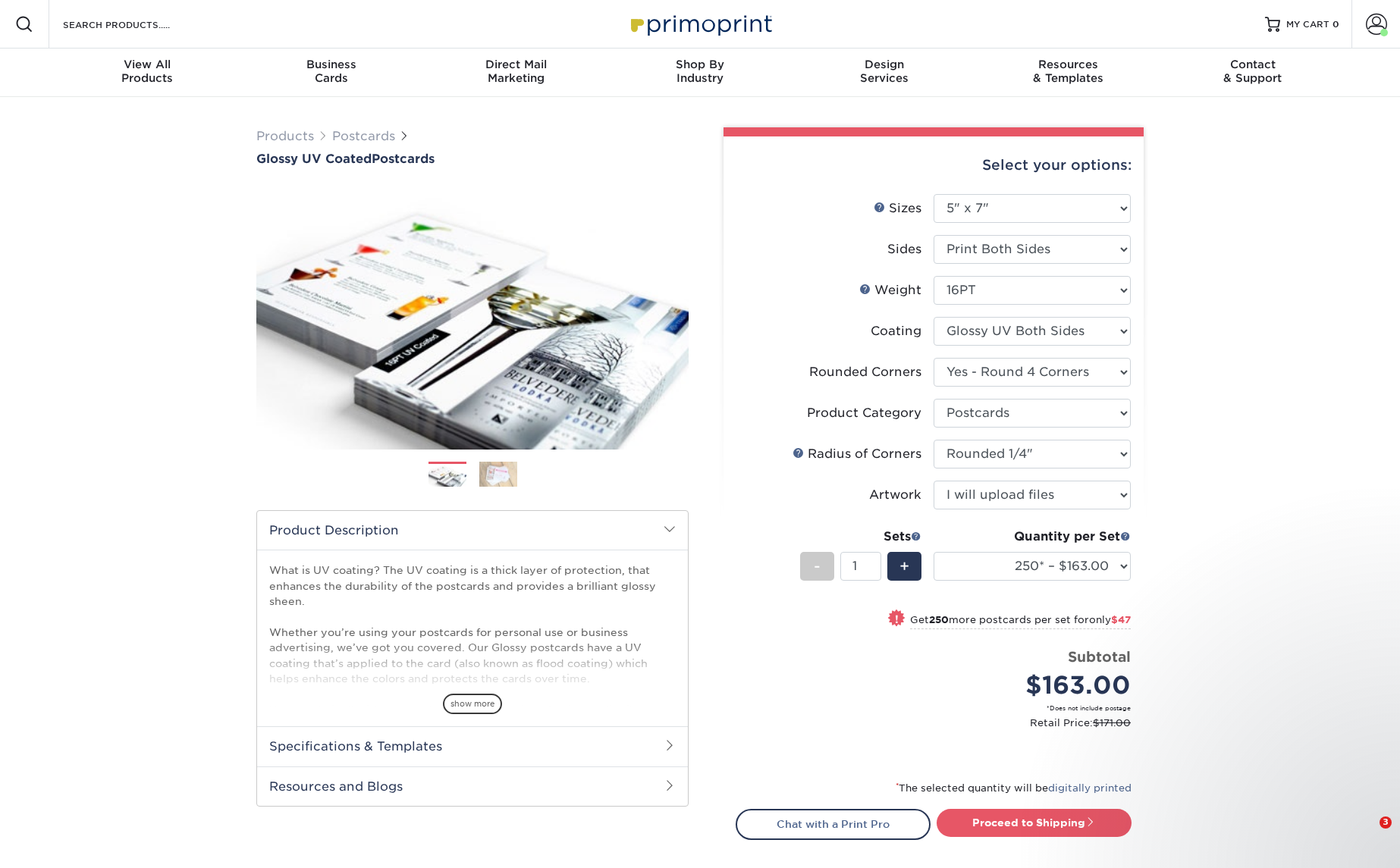
select select "250* – $163.00"
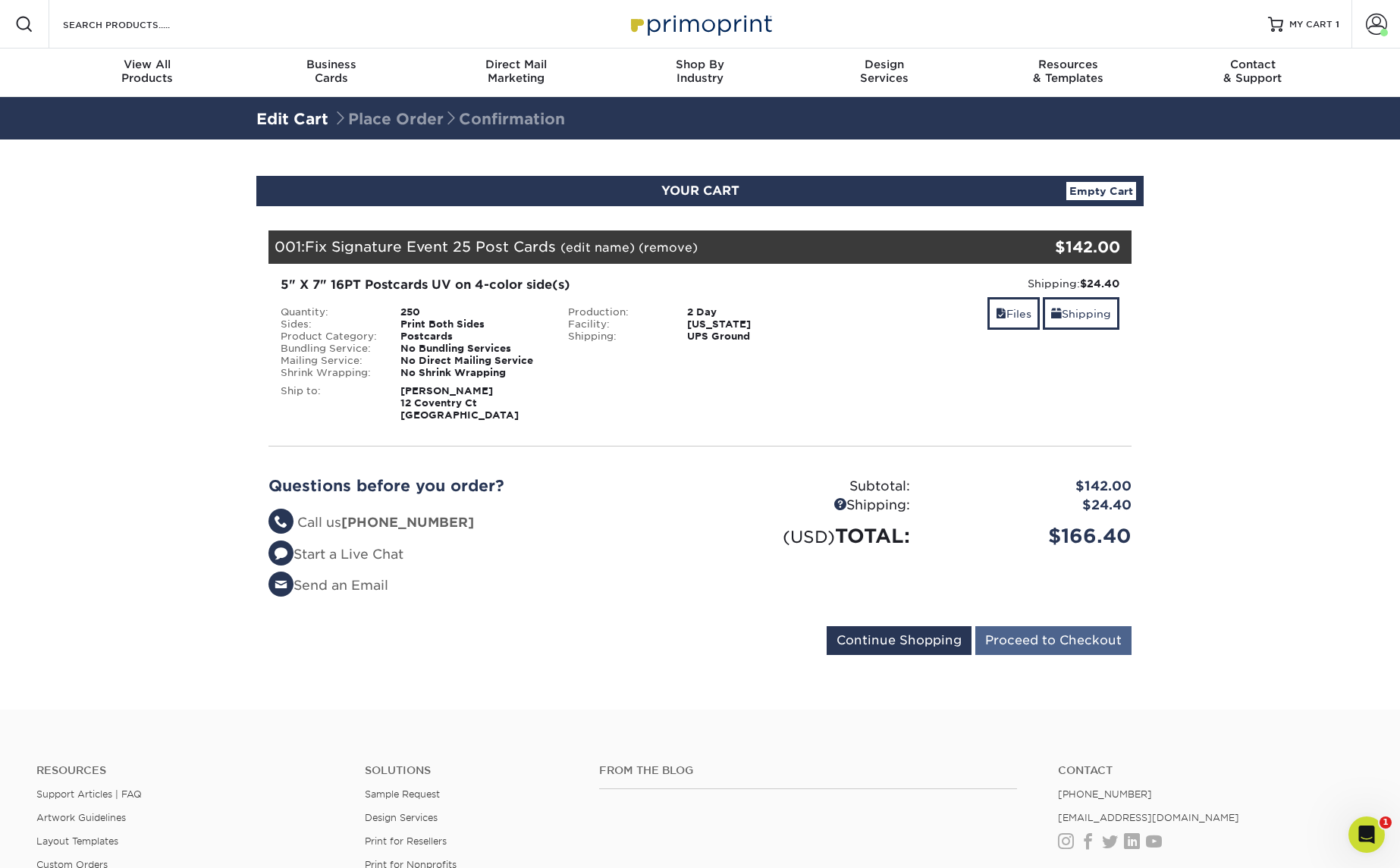
click at [1065, 639] on input "Proceed to Checkout" at bounding box center [1053, 640] width 156 height 29
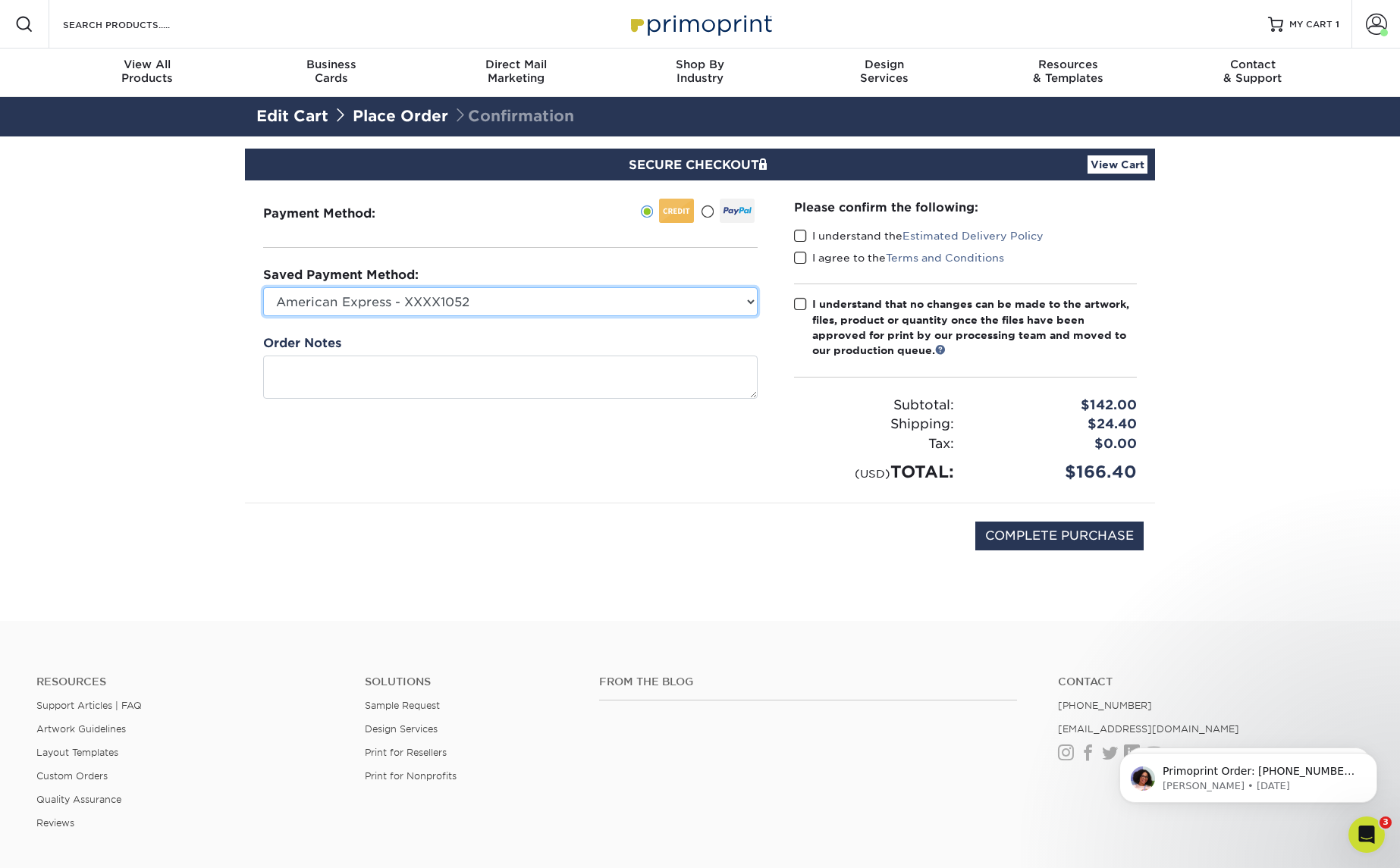
select select
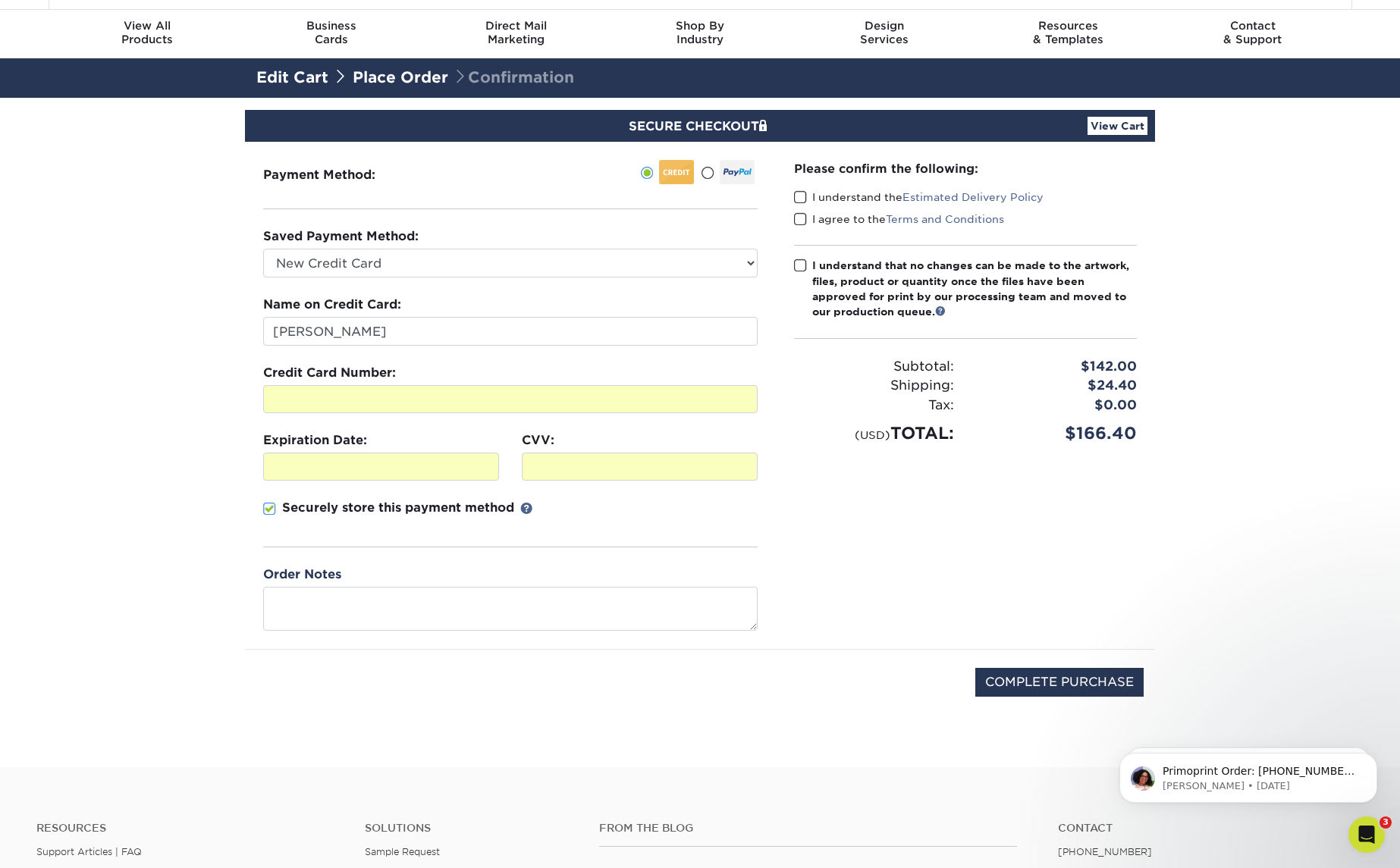
scroll to position [34, 0]
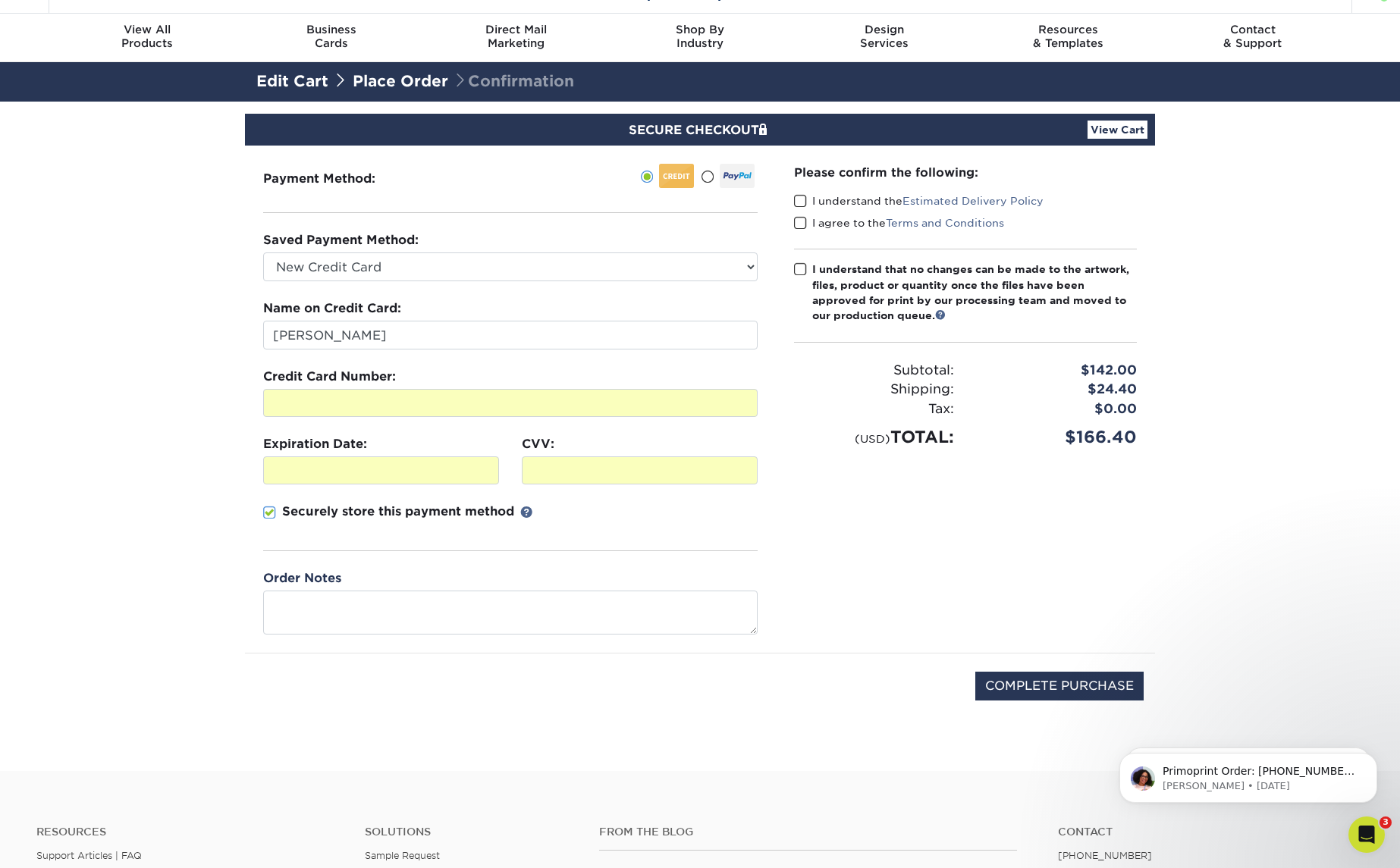
click at [798, 197] on span at bounding box center [800, 200] width 13 height 14
click at [0, 0] on input "I understand the Estimated Delivery Policy" at bounding box center [0, 0] width 0 height 0
click at [803, 223] on span at bounding box center [800, 223] width 13 height 14
click at [0, 0] on input "I agree to the Terms and Conditions" at bounding box center [0, 0] width 0 height 0
click at [801, 268] on span at bounding box center [800, 269] width 13 height 14
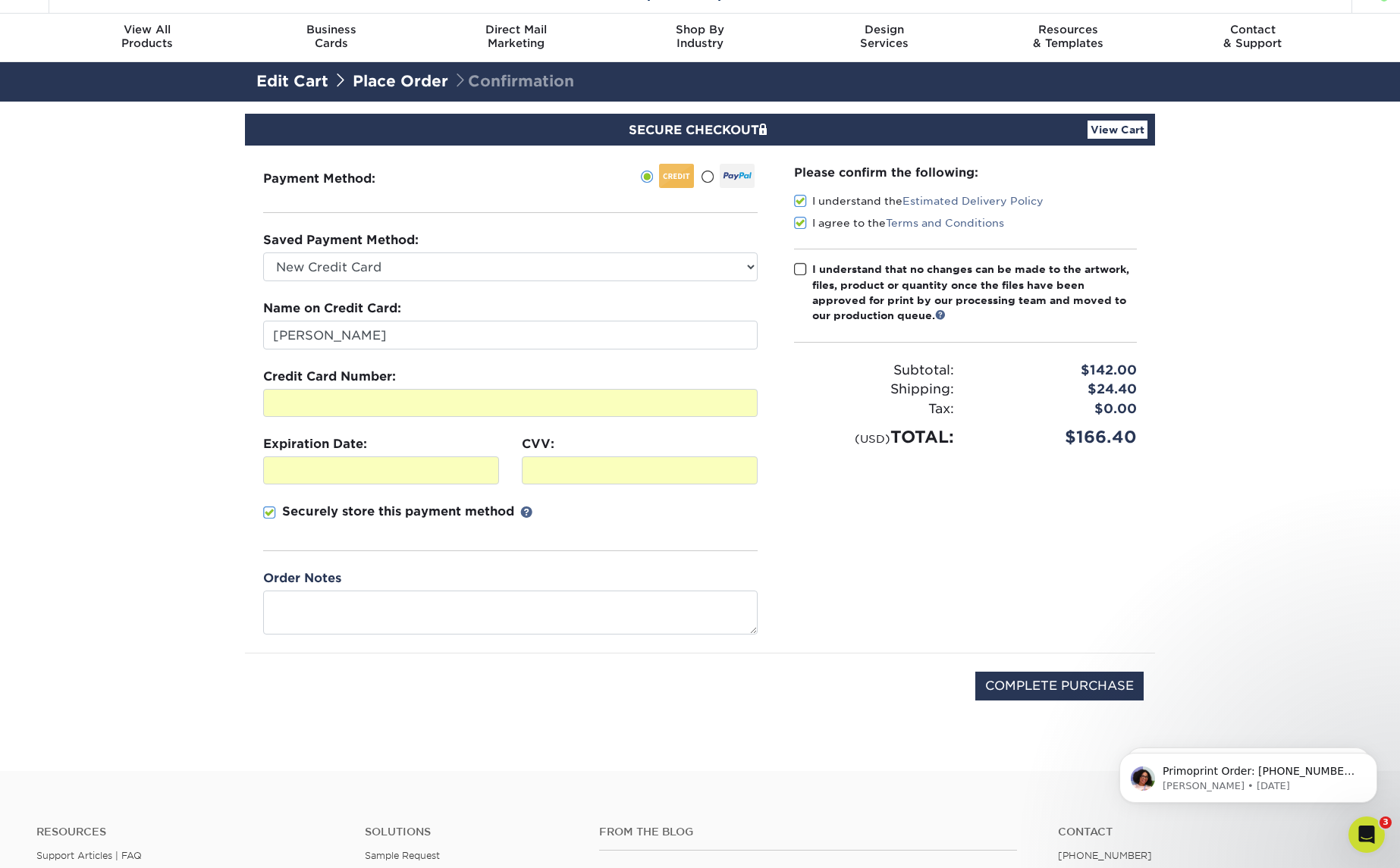
click at [0, 0] on input "I understand that no changes can be made to the artwork, files, product or quan…" at bounding box center [0, 0] width 0 height 0
click at [1022, 685] on input "COMPLETE PURCHASE" at bounding box center [1059, 685] width 169 height 29
type input "PROCESSING, PLEASE WAIT..."
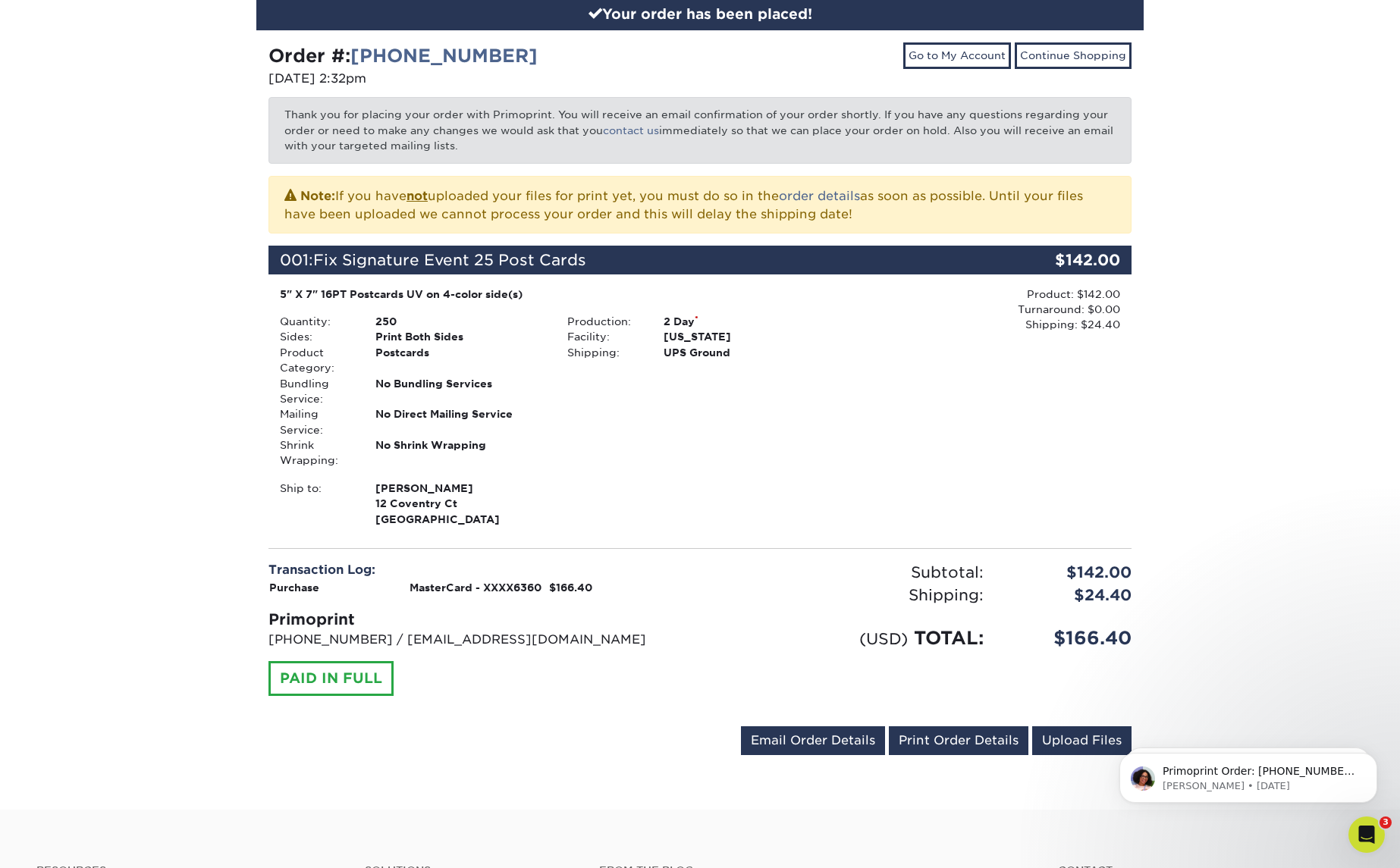
scroll to position [175, 0]
click at [950, 729] on link "Print Order Details" at bounding box center [958, 741] width 140 height 29
